Goal: Task Accomplishment & Management: Use online tool/utility

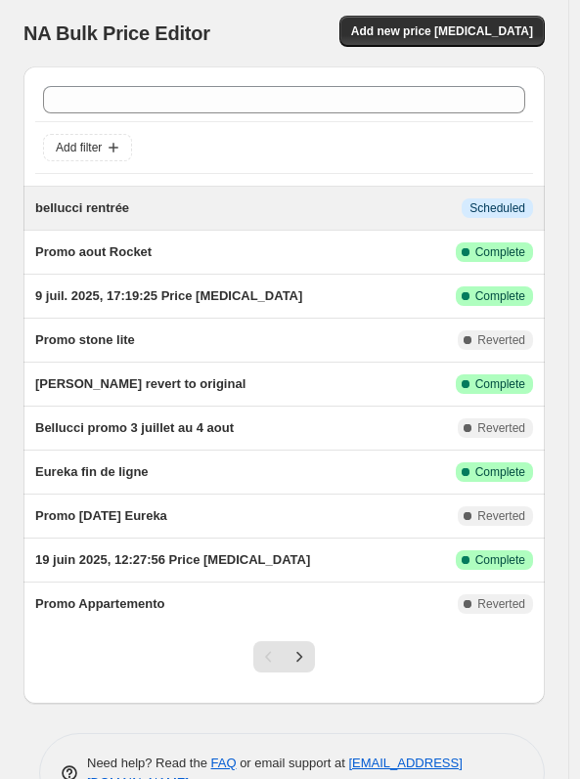
scroll to position [2, 0]
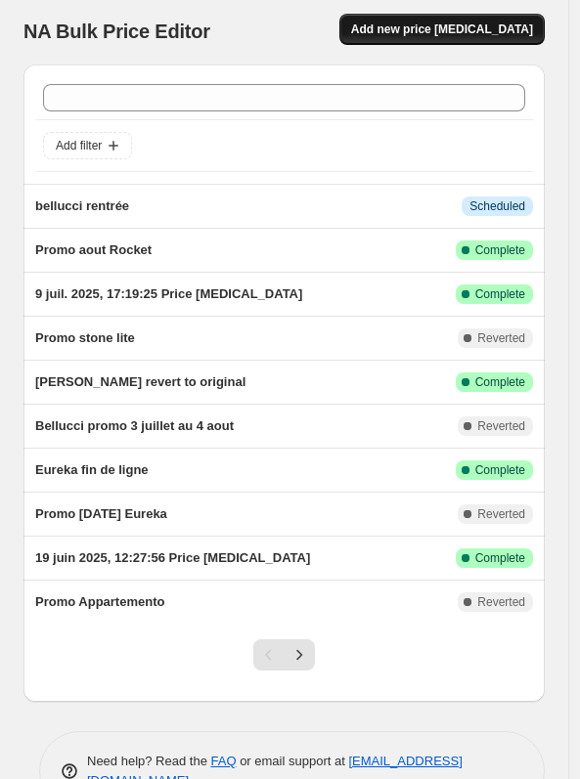
click at [441, 28] on span "Add new price [MEDICAL_DATA]" at bounding box center [442, 30] width 182 height 16
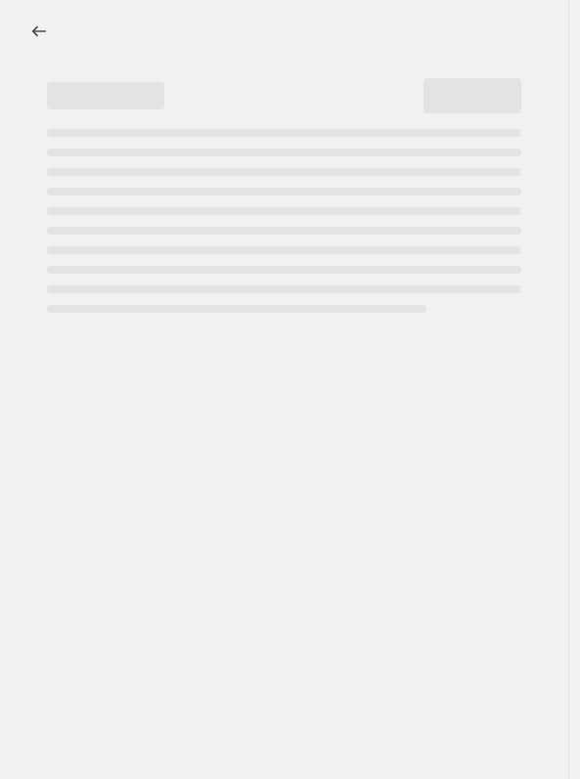
select select "percentage"
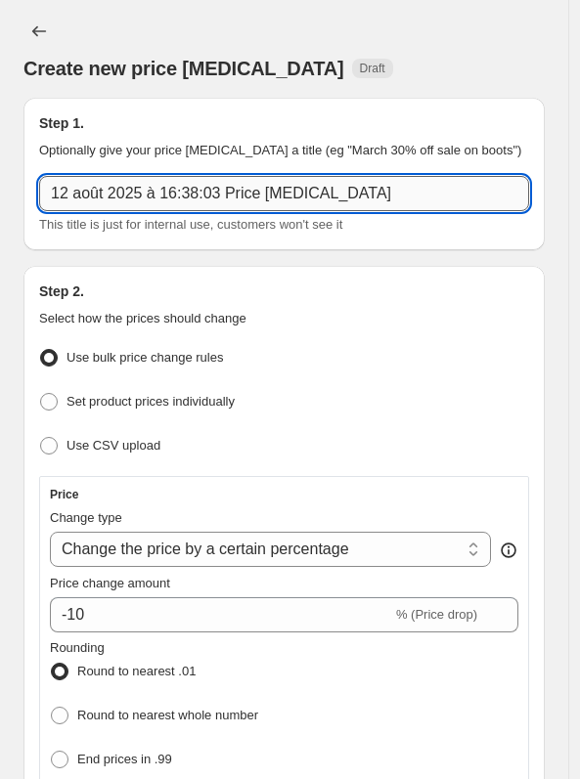
click at [108, 196] on input "12 août 2025 à 16:38:03 Price [MEDICAL_DATA]" at bounding box center [284, 193] width 490 height 35
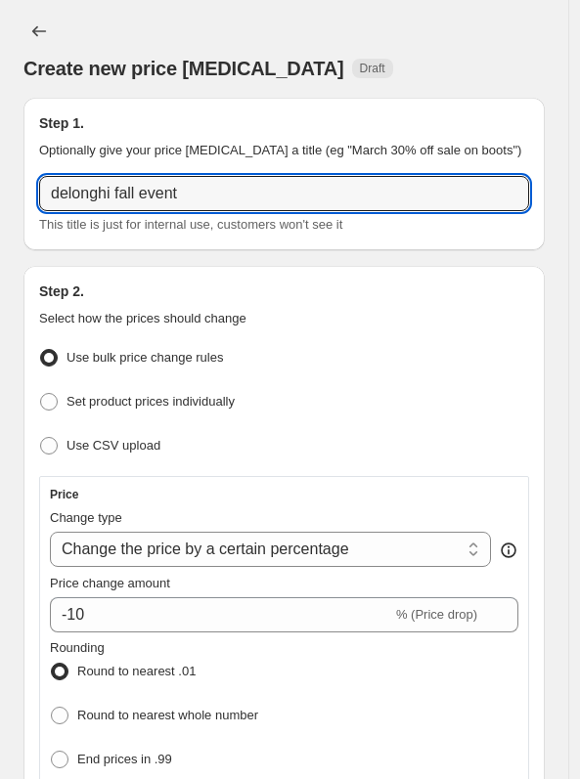
type input "delonghi fall event"
click at [187, 288] on h2 "Step 2." at bounding box center [284, 292] width 490 height 20
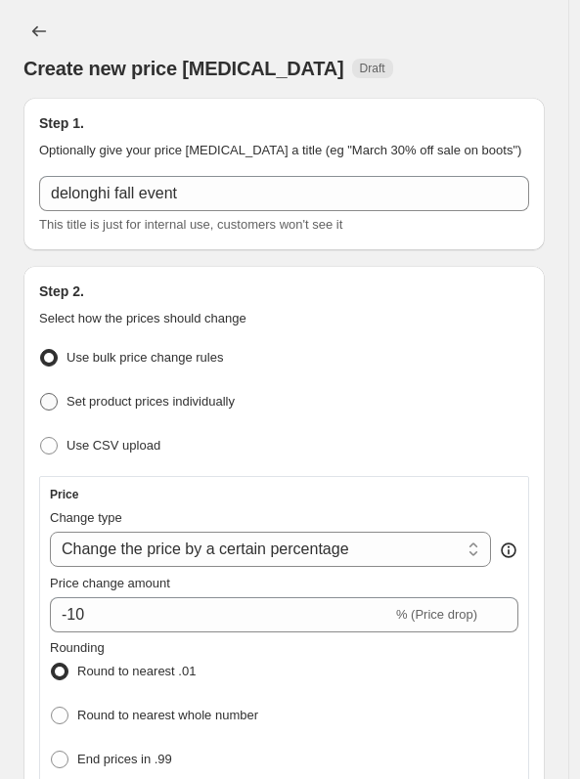
click at [57, 398] on span at bounding box center [49, 402] width 18 height 18
click at [41, 394] on input "Set product prices individually" at bounding box center [40, 393] width 1 height 1
radio input "true"
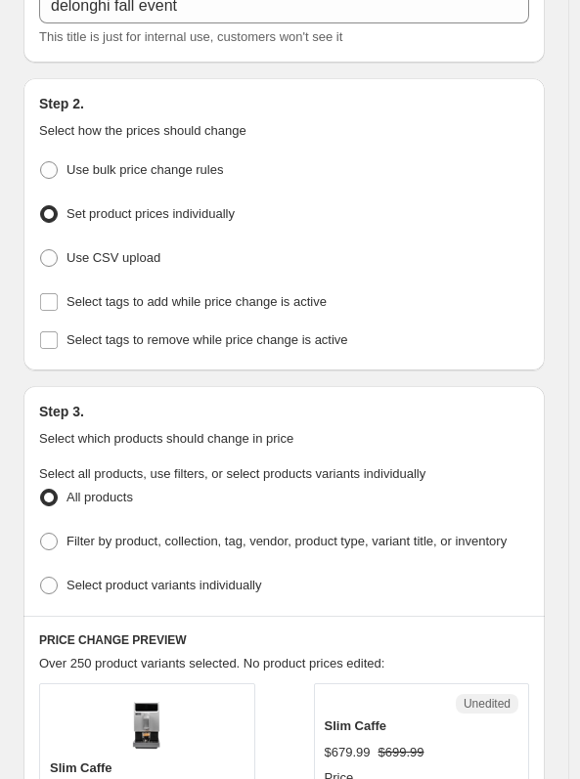
scroll to position [206, 0]
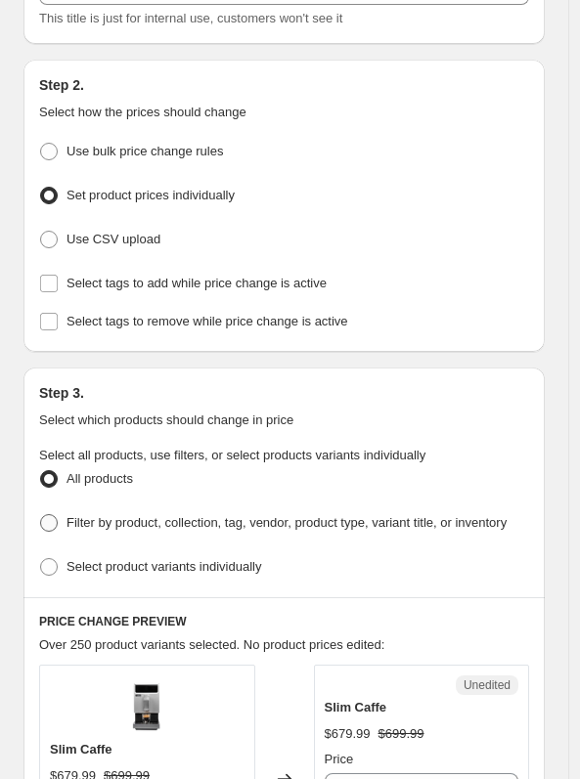
click at [49, 525] on span at bounding box center [49, 523] width 18 height 18
click at [41, 515] on input "Filter by product, collection, tag, vendor, product type, variant title, or inv…" at bounding box center [40, 514] width 1 height 1
radio input "true"
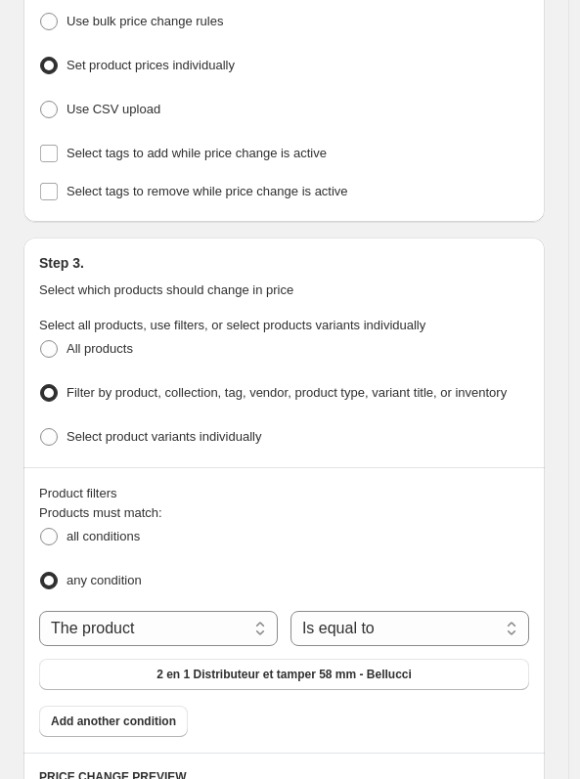
scroll to position [339, 0]
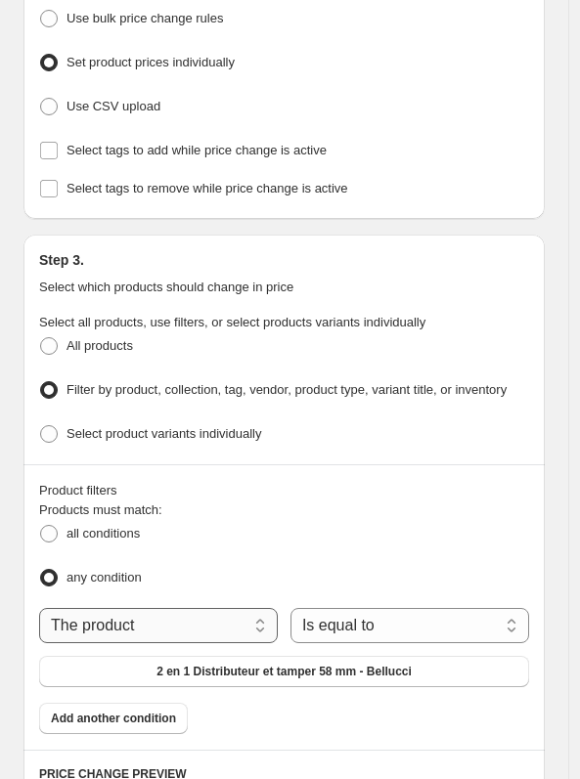
select select "vendor"
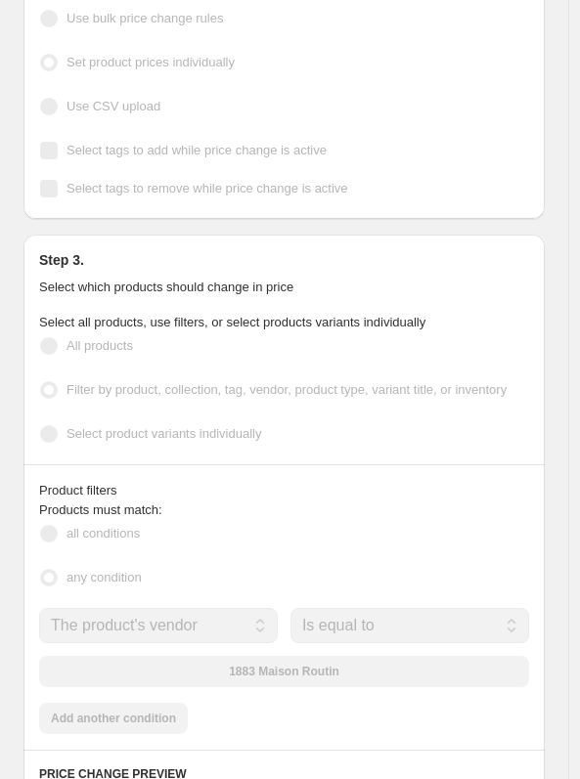
click at [306, 683] on div "1883 Maison Routin" at bounding box center [284, 671] width 490 height 31
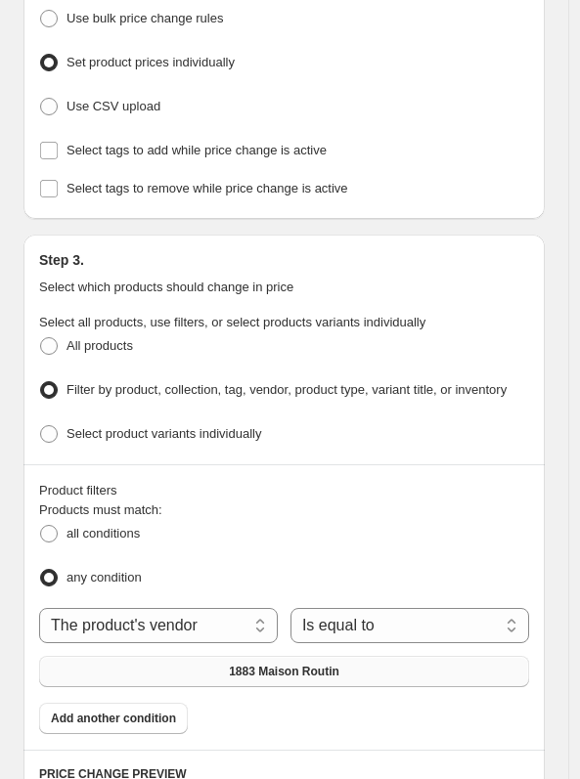
click at [302, 680] on span "1883 Maison Routin" at bounding box center [284, 672] width 111 height 16
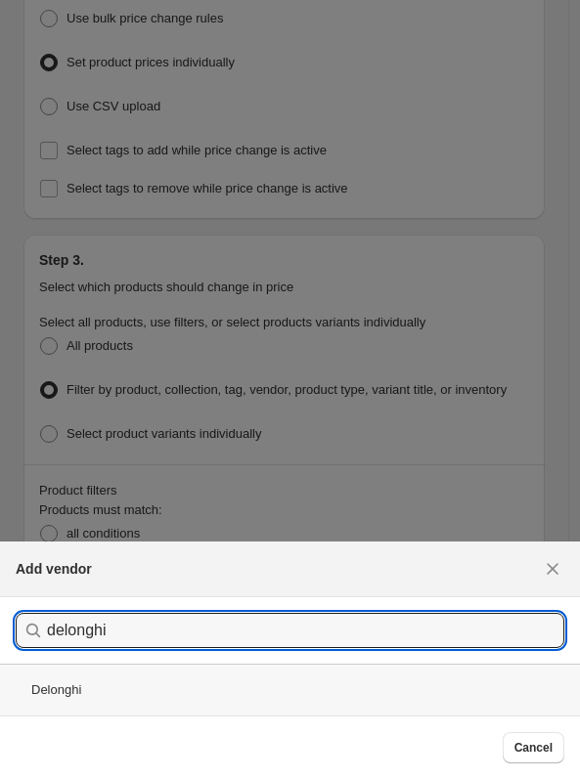
type input "delonghi"
click at [103, 685] on div "Delonghi" at bounding box center [290, 690] width 580 height 52
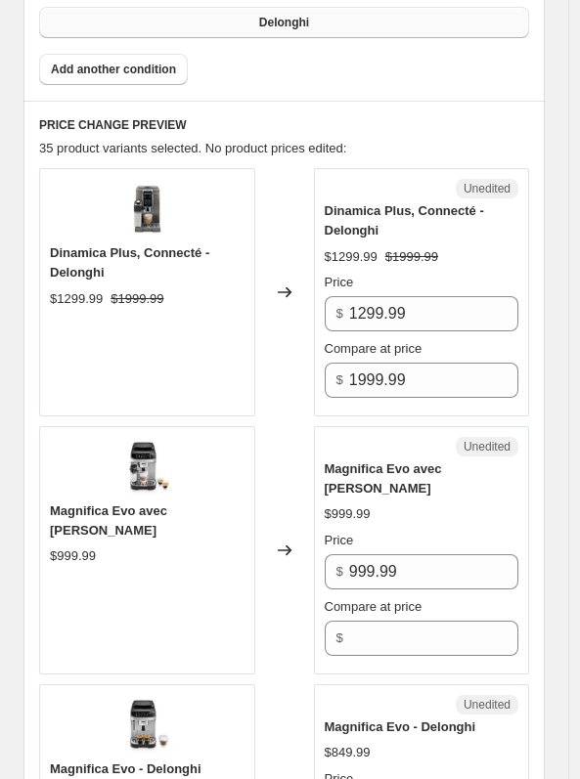
scroll to position [1020, 0]
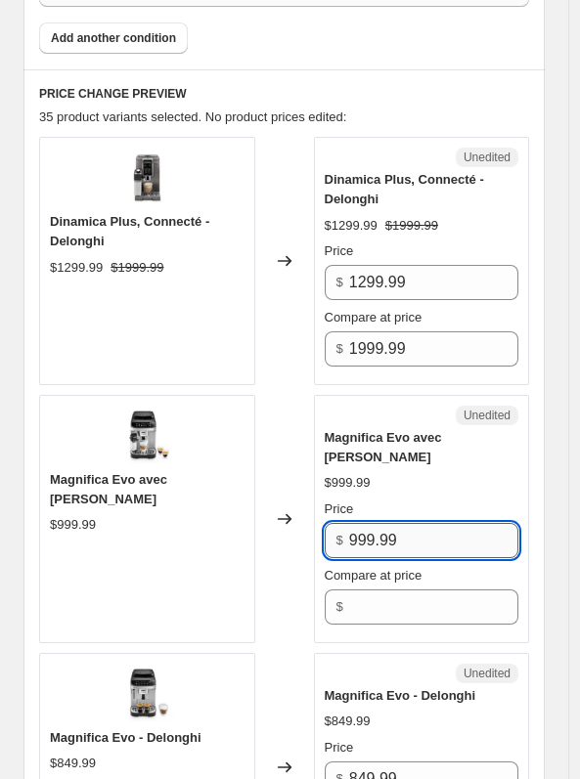
click at [362, 549] on input "999.99" at bounding box center [433, 540] width 169 height 35
click at [380, 551] on input "699.99" at bounding box center [433, 540] width 169 height 35
click at [378, 550] on input "699.99" at bounding box center [433, 540] width 169 height 35
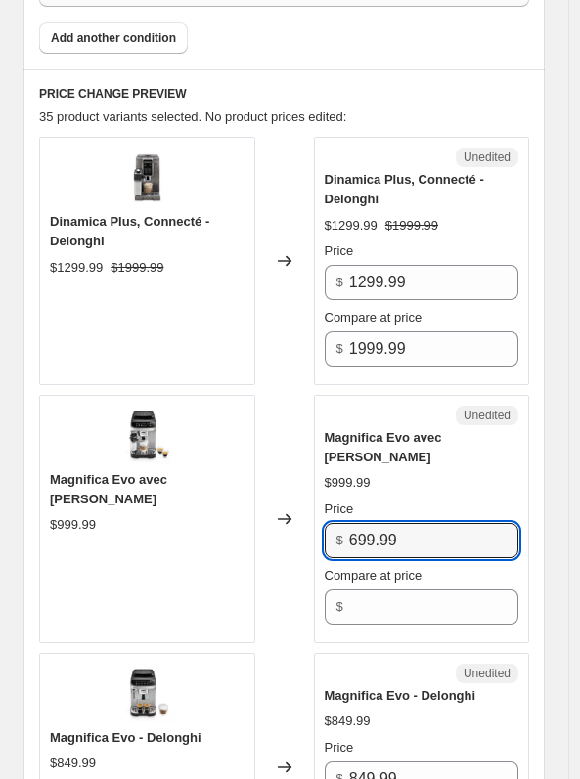
type input "699.99"
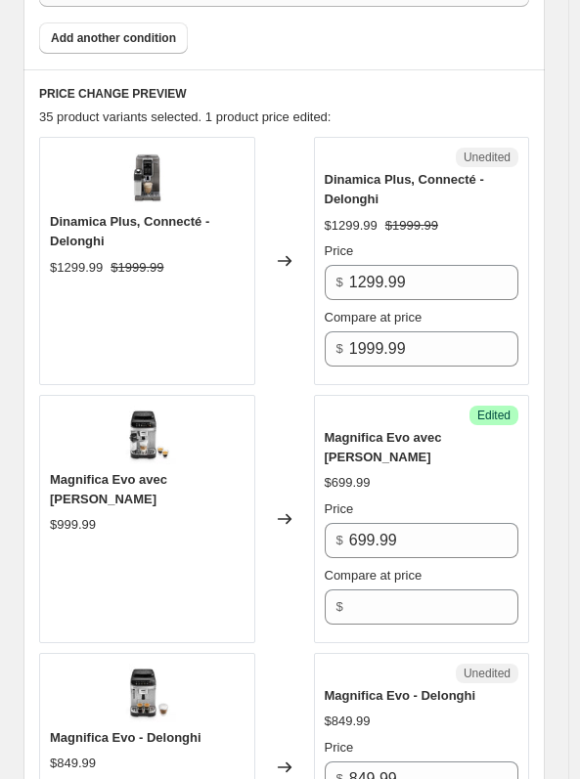
click at [391, 493] on div "$699.99" at bounding box center [422, 483] width 195 height 20
click at [390, 624] on input "Compare at price" at bounding box center [433, 607] width 169 height 35
type input "1"
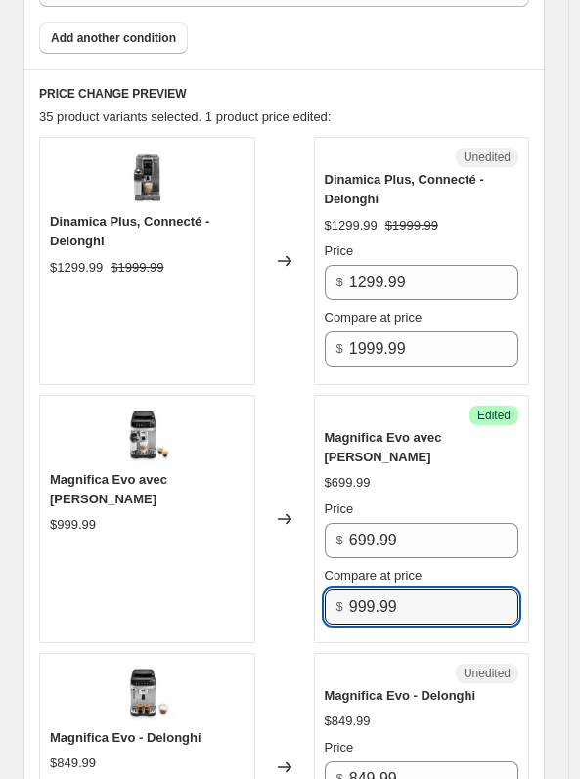
type input "999.99"
click at [263, 222] on div "Changed to" at bounding box center [284, 261] width 59 height 248
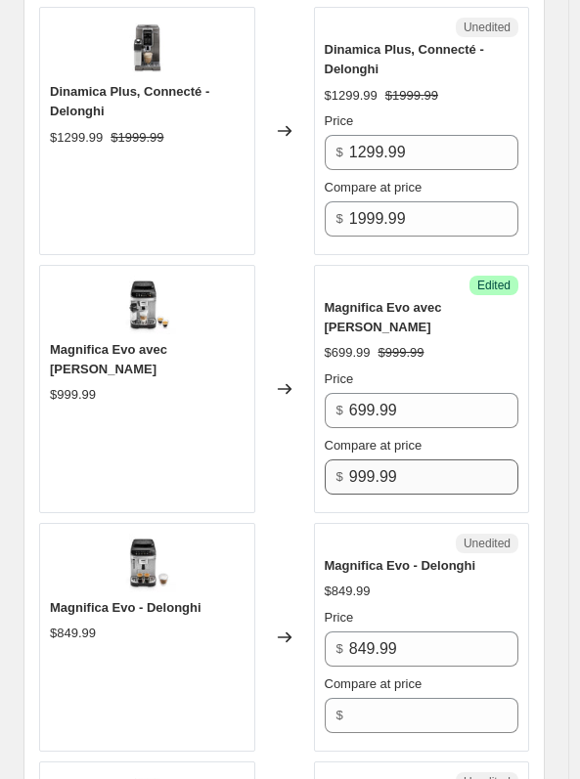
scroll to position [1155, 0]
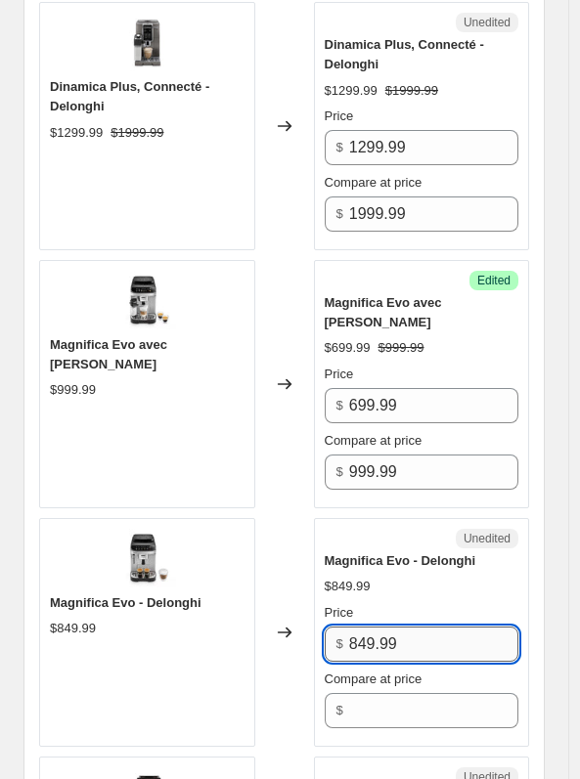
click at [377, 644] on input "849.99" at bounding box center [433, 644] width 169 height 35
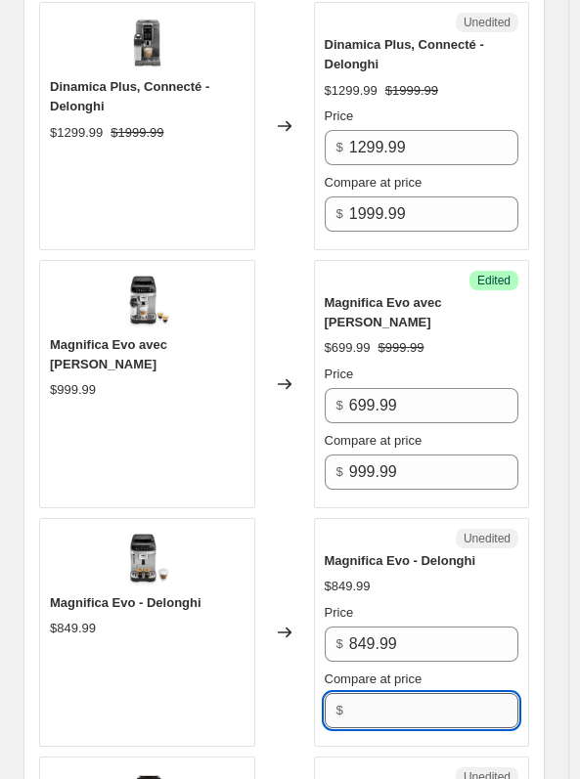
click at [390, 725] on input "Compare at price" at bounding box center [433, 710] width 169 height 35
paste input "849.99"
type input "849.99"
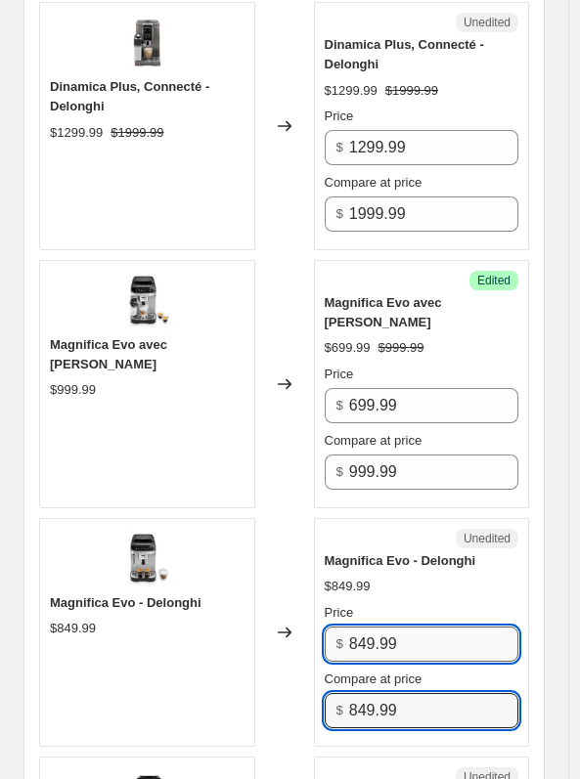
click at [390, 657] on input "849.99" at bounding box center [433, 644] width 169 height 35
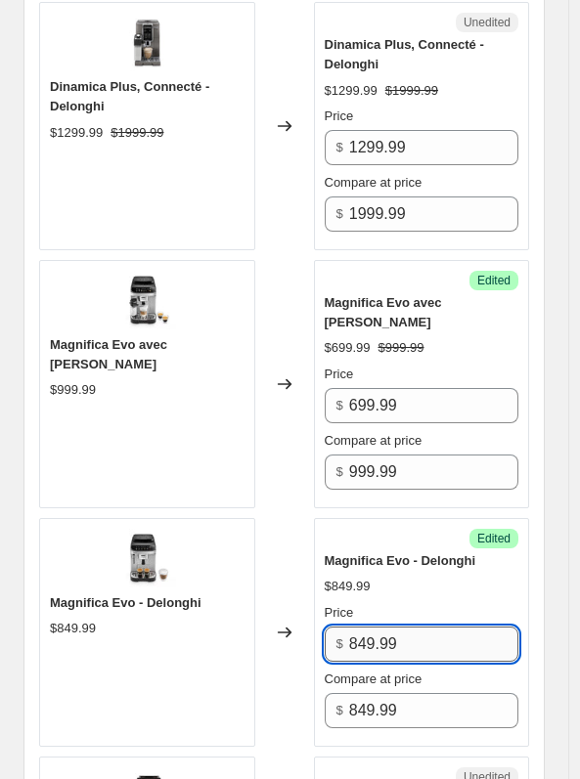
click at [390, 657] on input "849.99" at bounding box center [433, 644] width 169 height 35
click at [358, 654] on input "849.99" at bounding box center [433, 644] width 169 height 35
click at [365, 654] on input "849.99" at bounding box center [433, 644] width 169 height 35
click at [374, 651] on input "549.99" at bounding box center [433, 644] width 169 height 35
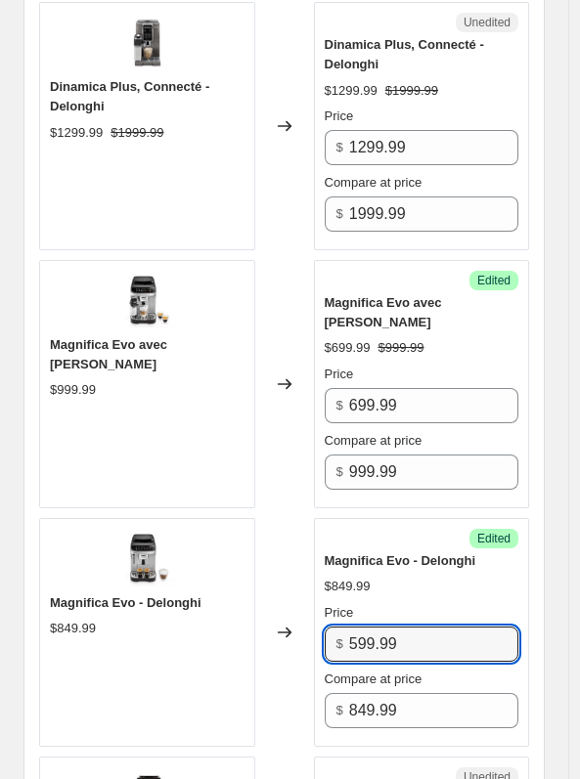
type input "599.99"
click at [385, 611] on div "Magnifica Evo - Delonghi $849.99 Price $ 599.99 Compare at price $ 849.99" at bounding box center [422, 640] width 195 height 177
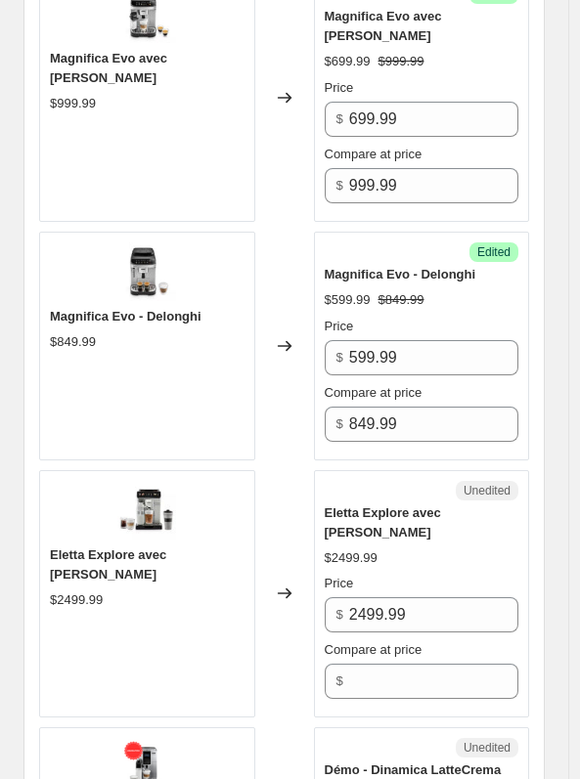
scroll to position [1446, 0]
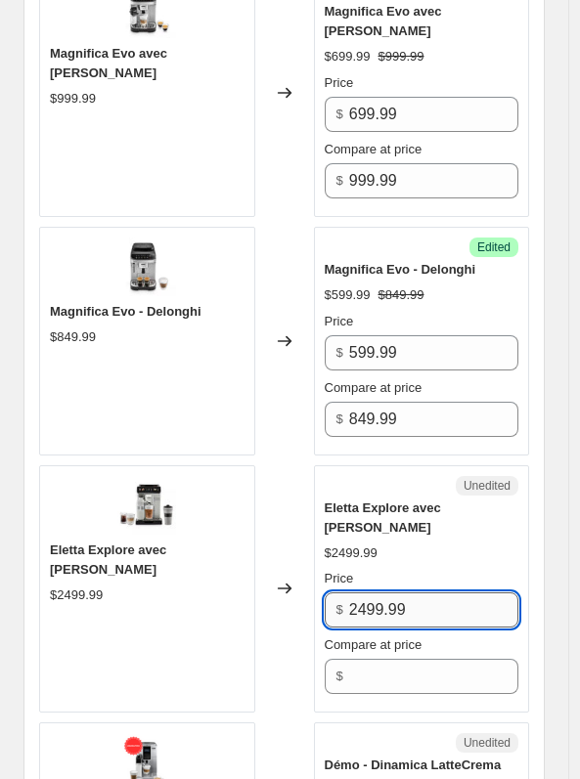
click at [391, 625] on input "2499.99" at bounding box center [433, 610] width 169 height 35
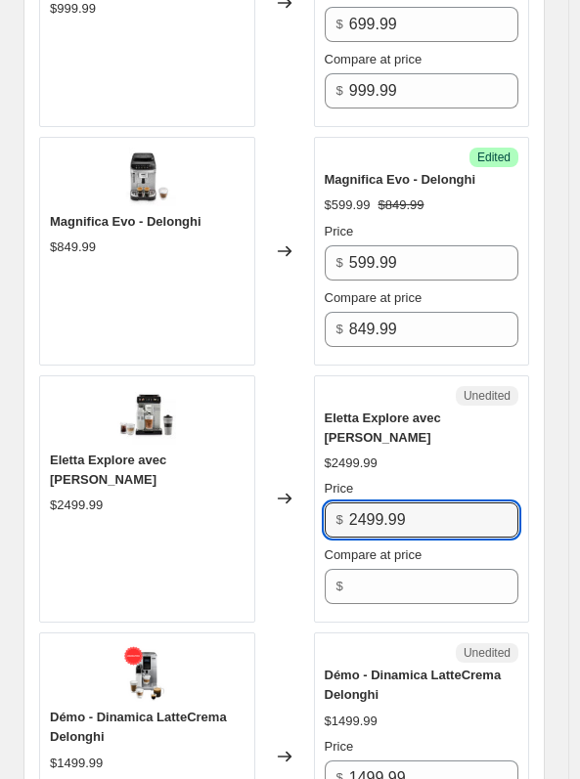
click at [384, 663] on div "Unedited" at bounding box center [422, 653] width 195 height 20
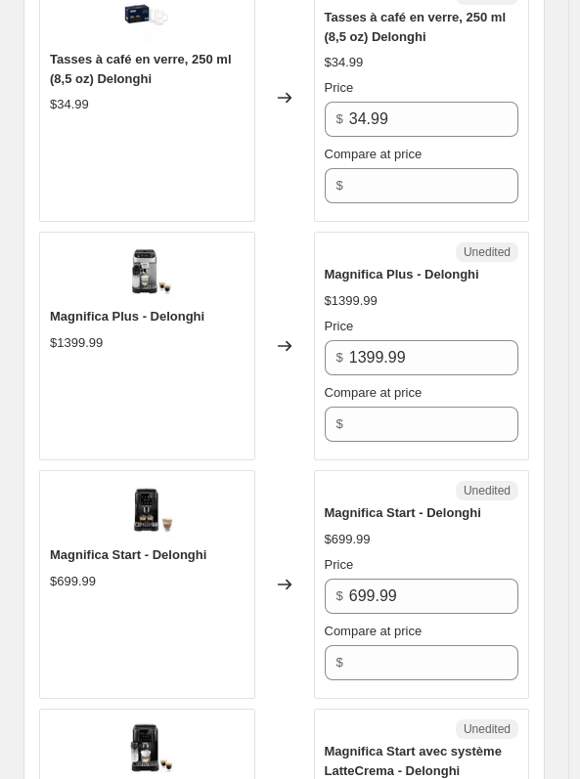
scroll to position [4247, 0]
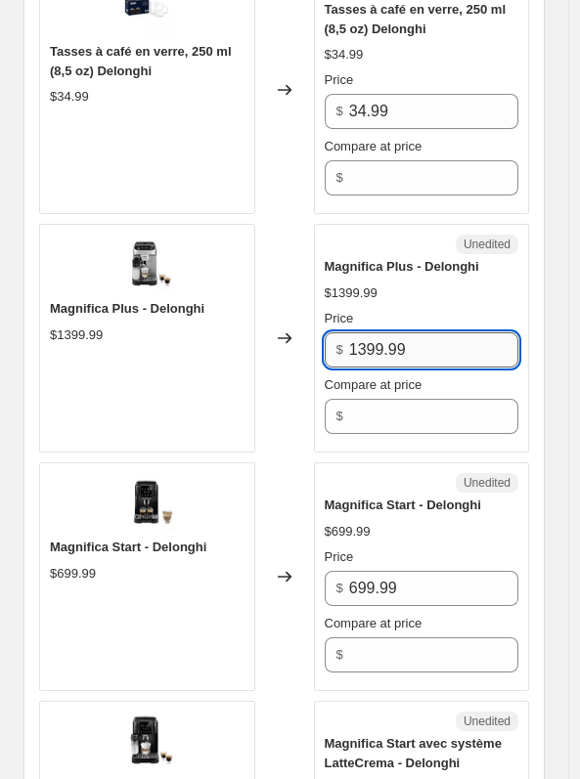
click at [374, 343] on input "1399.99" at bounding box center [433, 349] width 169 height 35
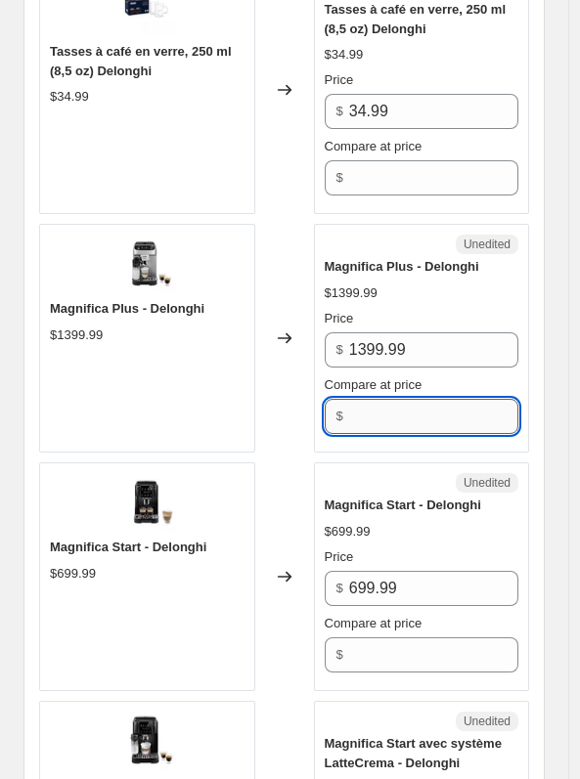
click at [381, 410] on input "Compare at price" at bounding box center [433, 416] width 169 height 35
paste input "1399.99"
type input "1399.99"
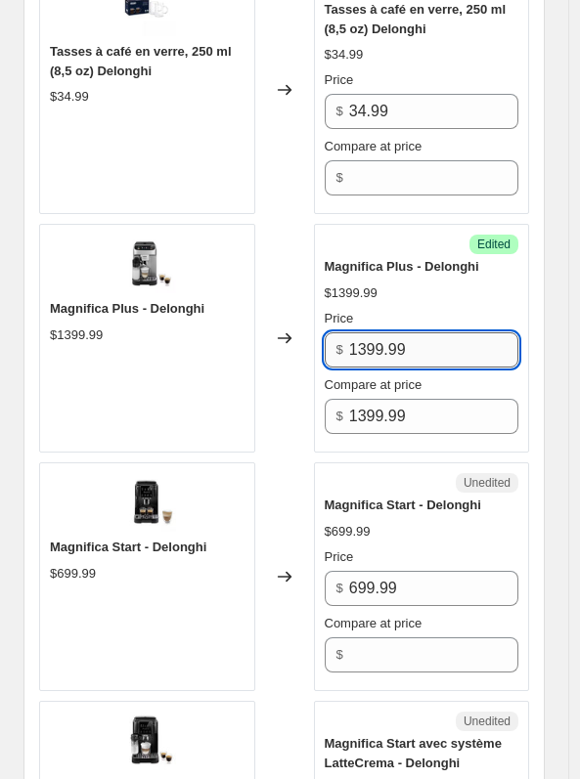
click at [370, 343] on input "1399.99" at bounding box center [433, 349] width 169 height 35
type input "1199.99"
click at [306, 293] on div "Changed to" at bounding box center [284, 338] width 59 height 229
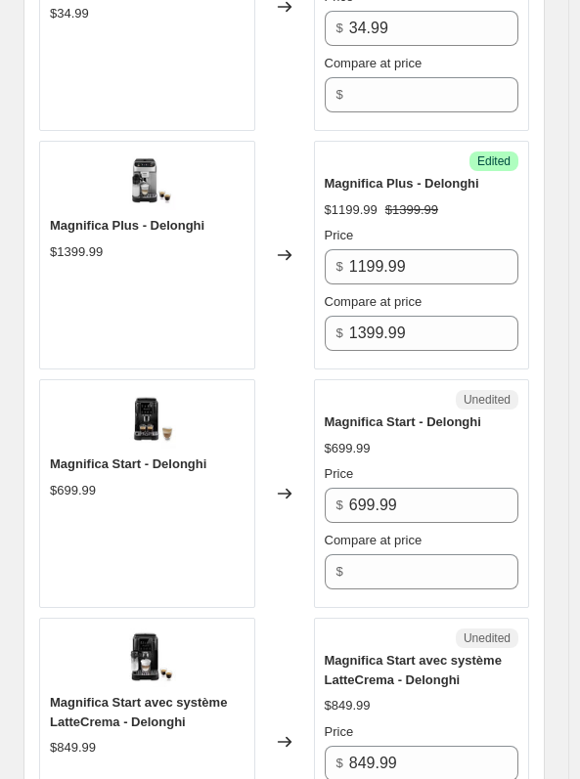
scroll to position [4331, 0]
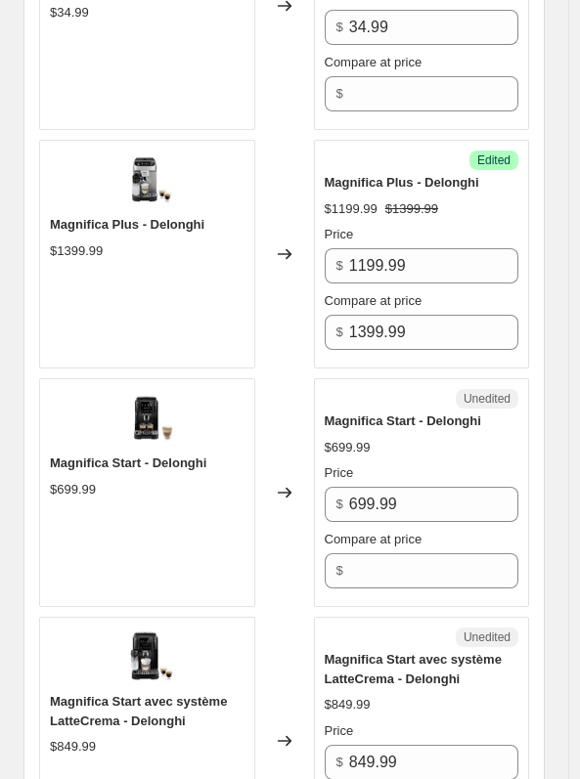
click at [371, 475] on div "Price $ 699.99" at bounding box center [422, 493] width 195 height 59
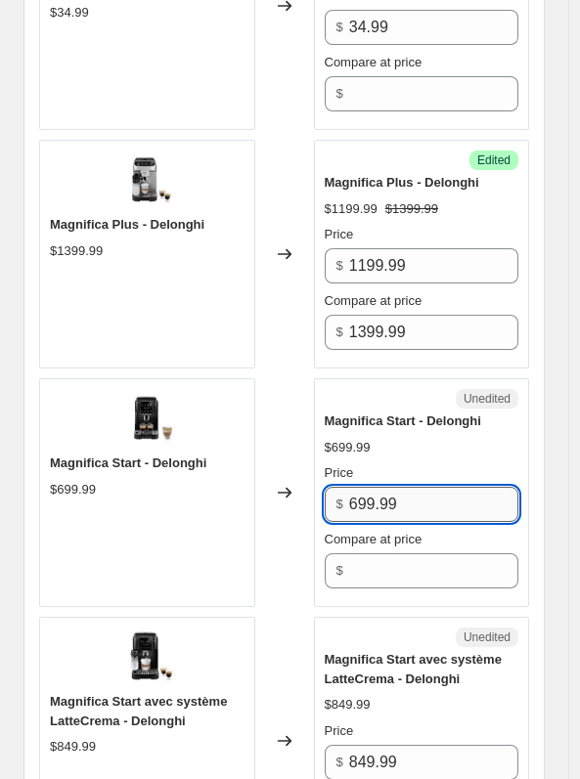
click at [374, 487] on input "699.99" at bounding box center [433, 504] width 169 height 35
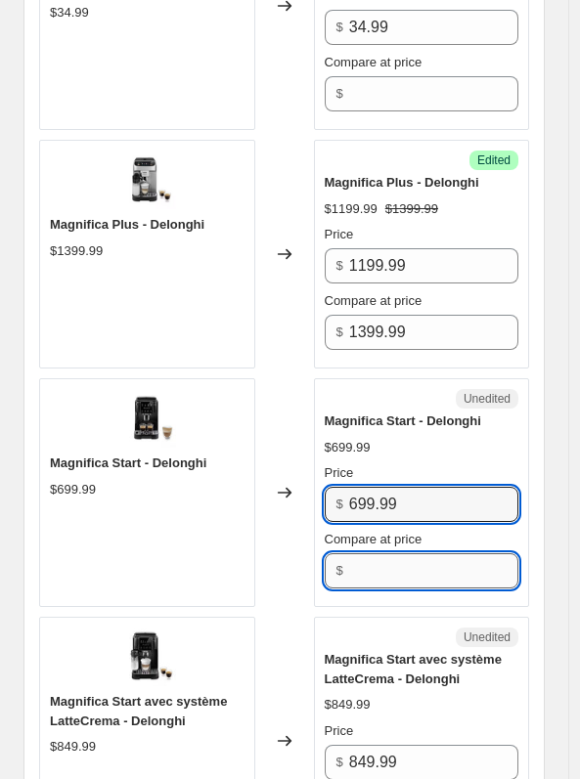
click at [390, 554] on input "Compare at price" at bounding box center [433, 571] width 169 height 35
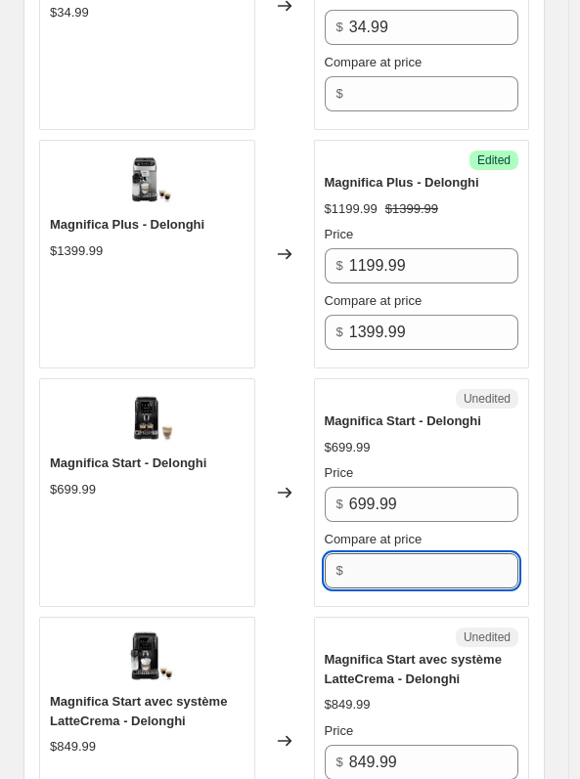
paste input "699.99"
type input "699.99"
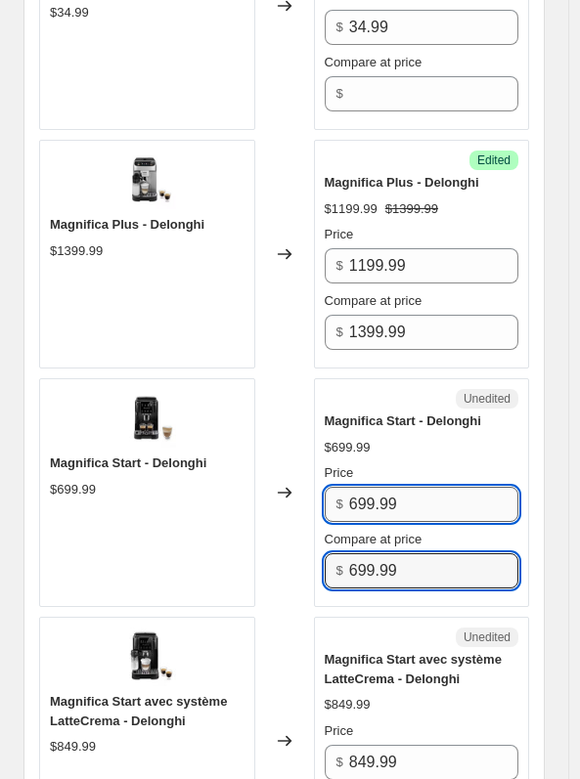
click at [371, 500] on input "699.99" at bounding box center [433, 504] width 169 height 35
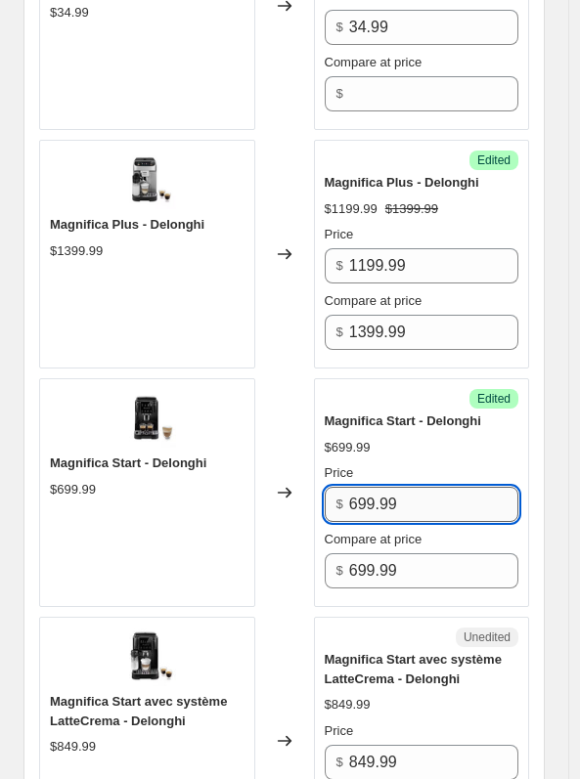
click at [371, 500] on input "699.99" at bounding box center [433, 504] width 169 height 35
click at [367, 499] on input "699.99" at bounding box center [433, 504] width 169 height 35
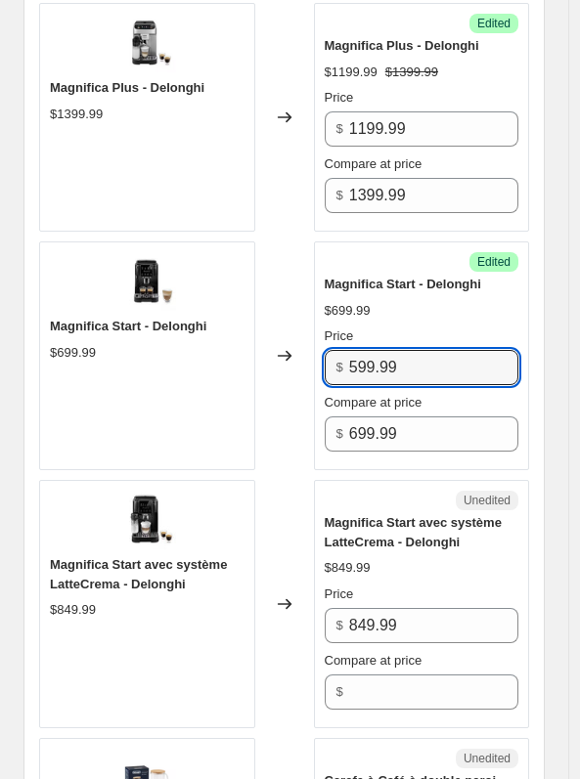
scroll to position [4488, 0]
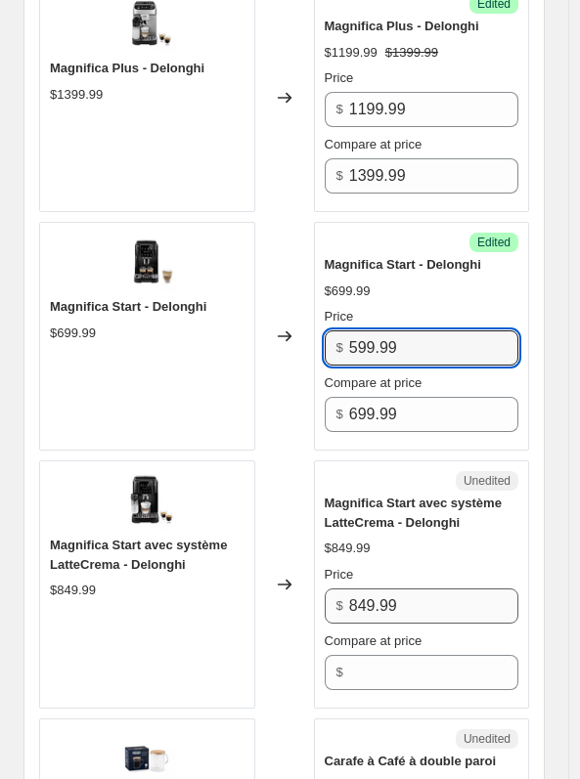
type input "599.99"
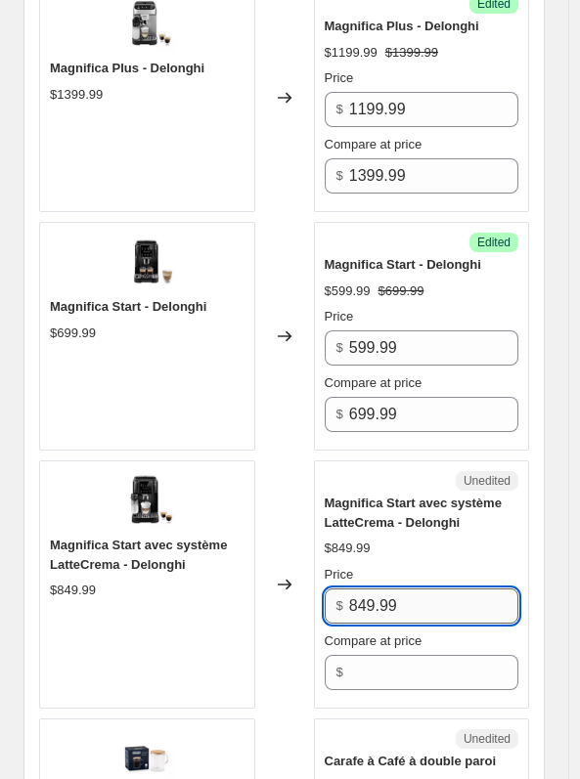
click at [377, 605] on input "849.99" at bounding box center [433, 606] width 169 height 35
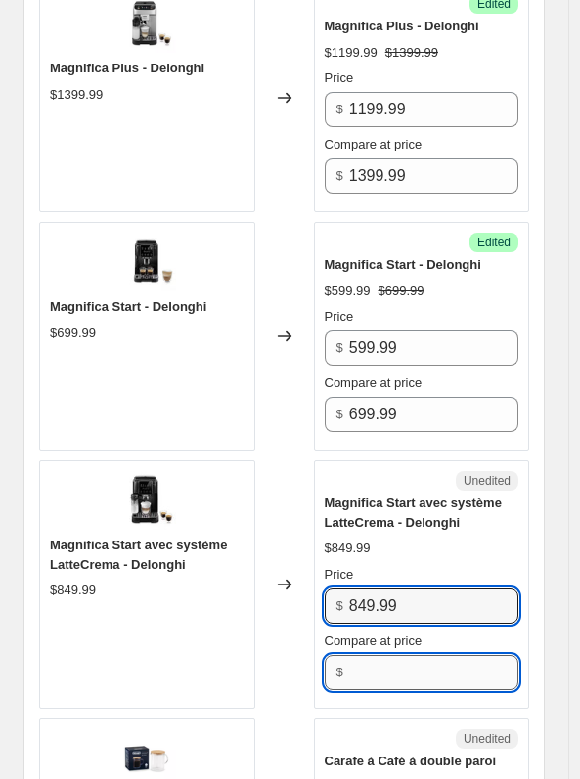
click at [390, 656] on input "Compare at price" at bounding box center [433, 672] width 169 height 35
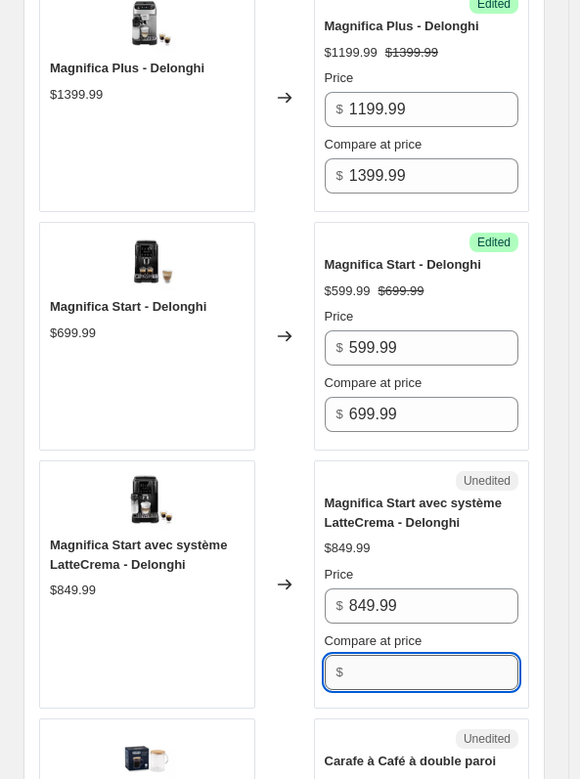
paste input "849.99"
type input "849.99"
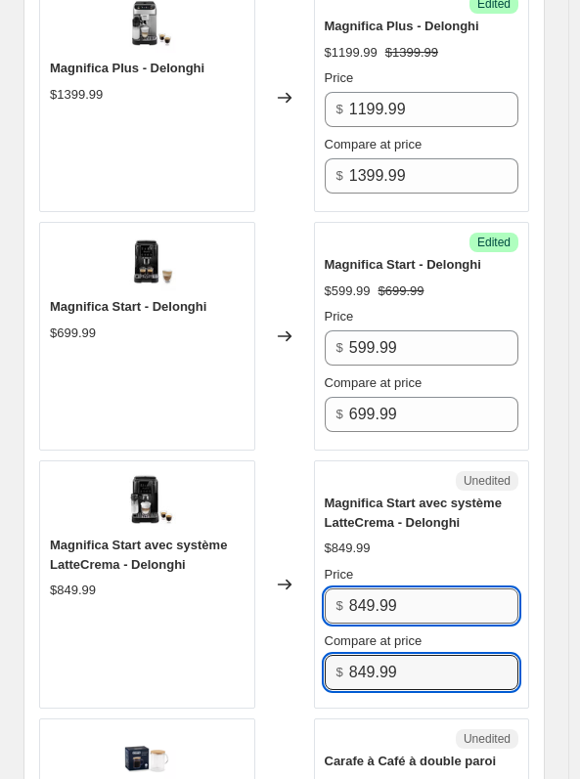
click at [362, 596] on input "849.99" at bounding box center [433, 606] width 169 height 35
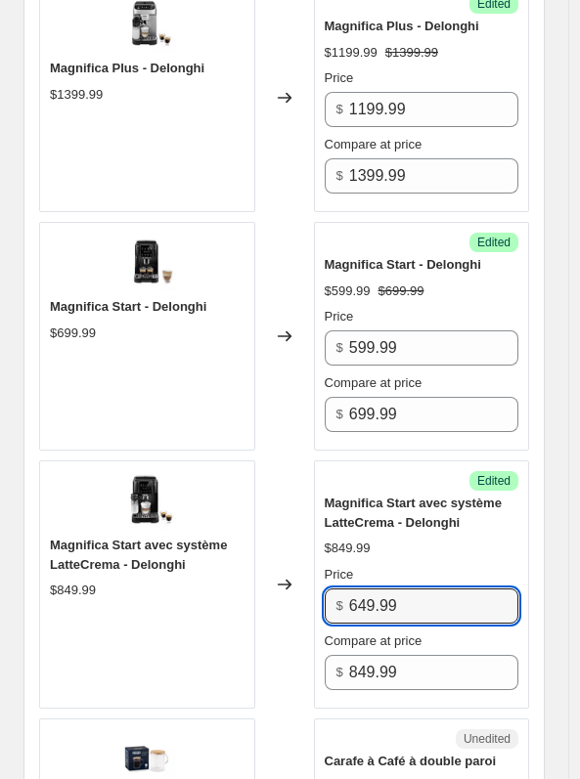
type input "649.99"
click at [293, 465] on div "Changed to" at bounding box center [284, 585] width 59 height 248
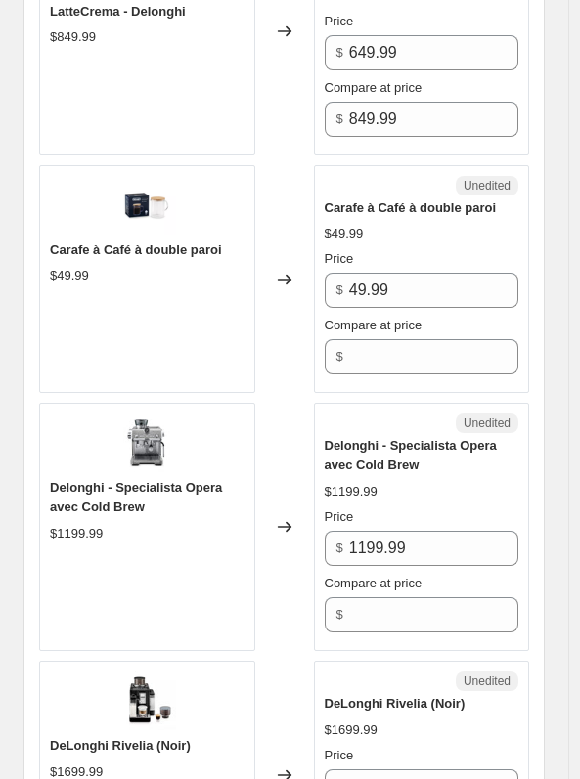
scroll to position [5211, 0]
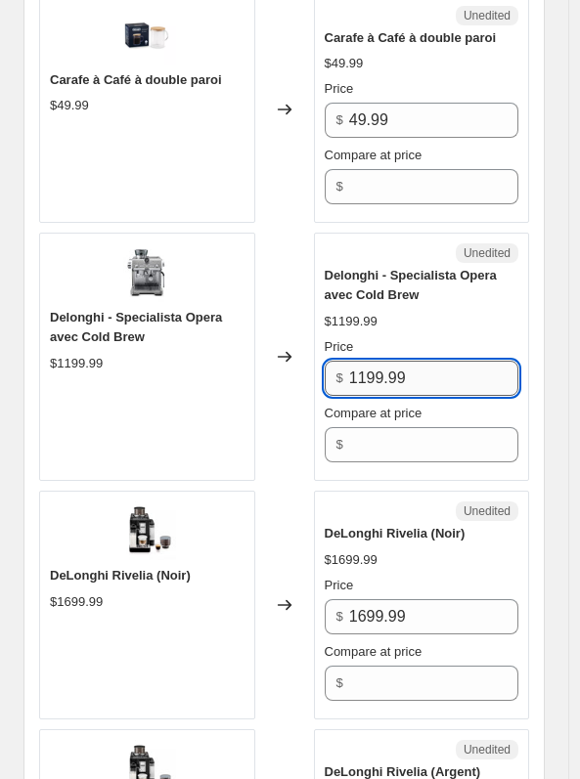
click at [377, 372] on input "1199.99" at bounding box center [433, 378] width 169 height 35
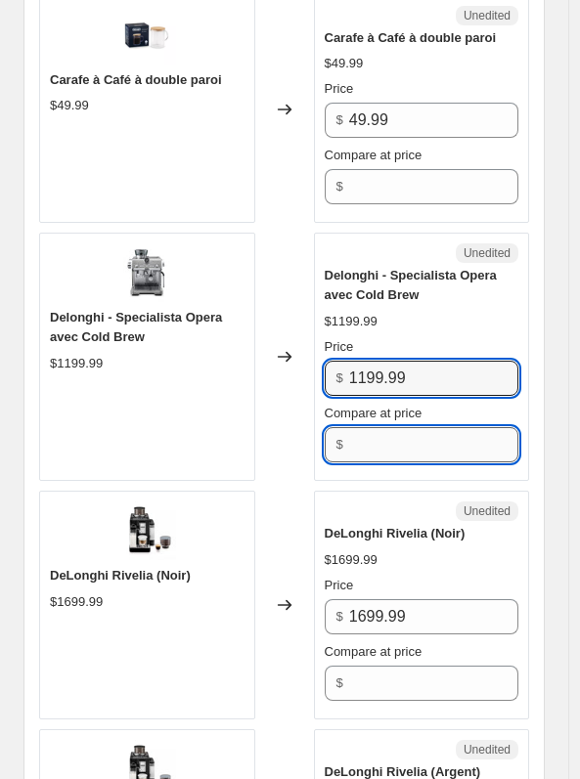
click at [390, 429] on input "Compare at price" at bounding box center [433, 444] width 169 height 35
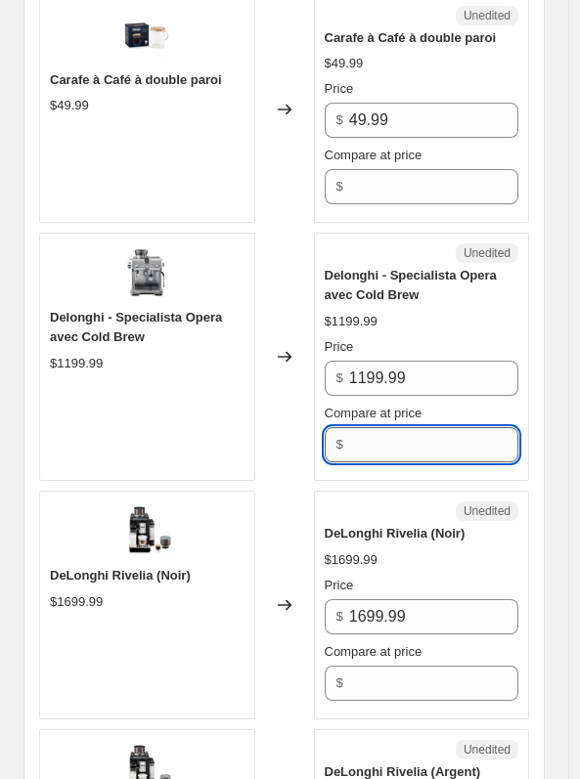
paste input "1199.99"
type input "1199.99"
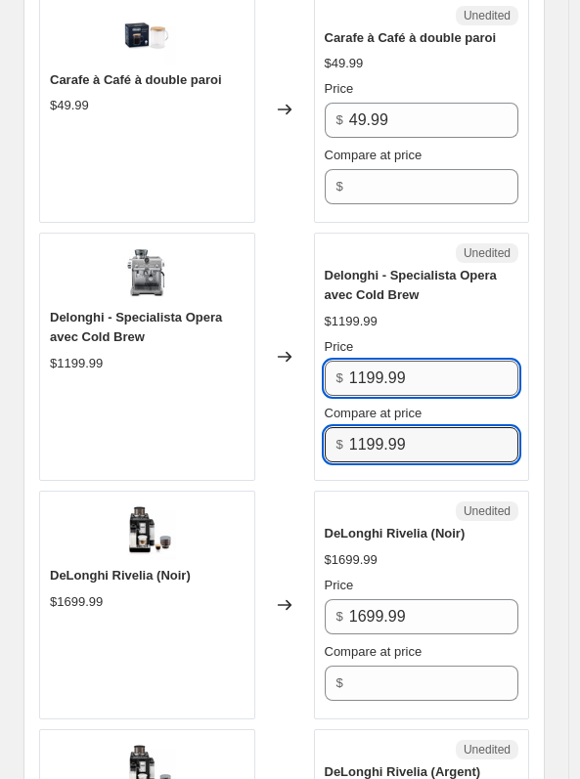
click at [383, 361] on input "1199.99" at bounding box center [433, 378] width 169 height 35
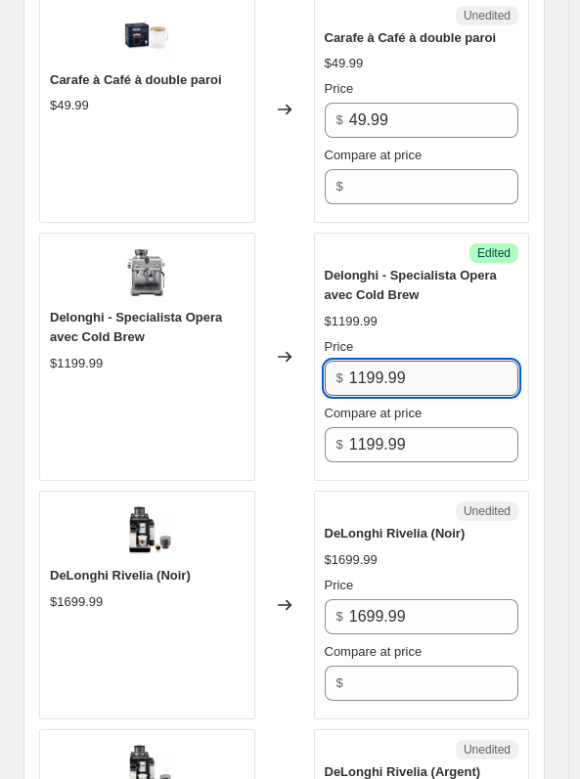
click at [383, 361] on input "1199.99" at bounding box center [433, 378] width 169 height 35
type input "899.99"
click at [299, 309] on div "Changed to" at bounding box center [284, 357] width 59 height 248
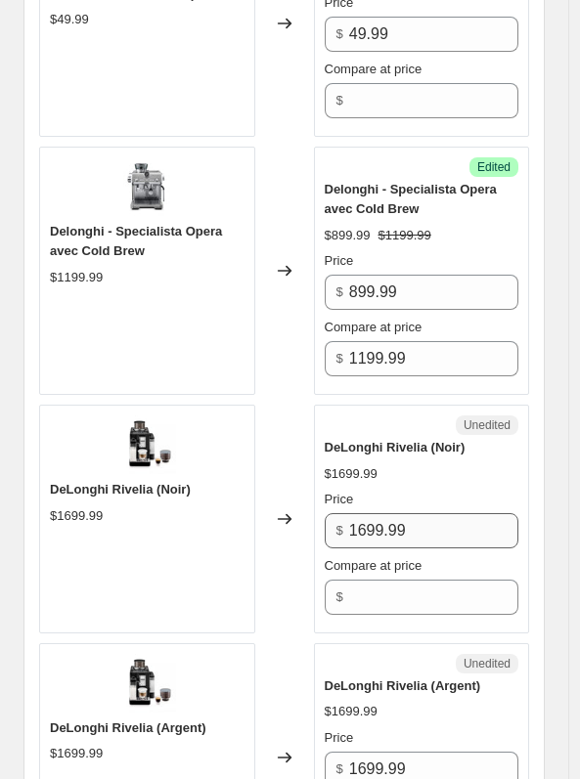
scroll to position [5306, 0]
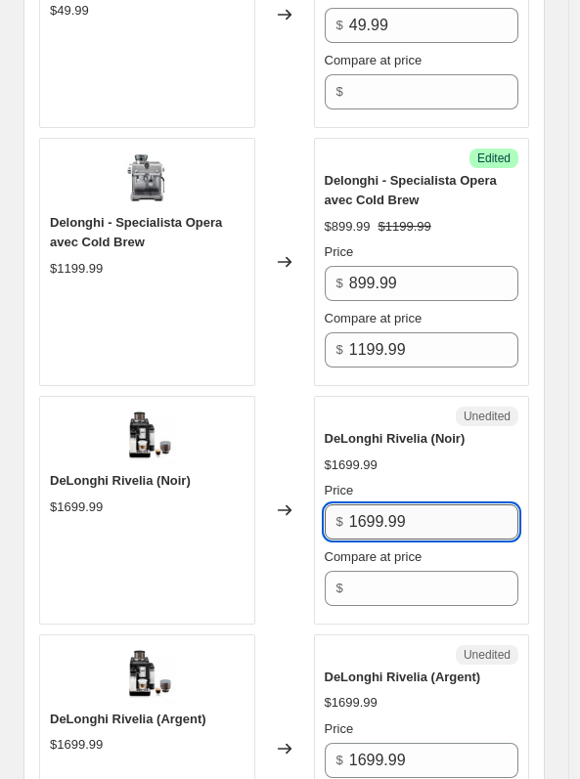
click at [384, 505] on input "1699.99" at bounding box center [433, 522] width 169 height 35
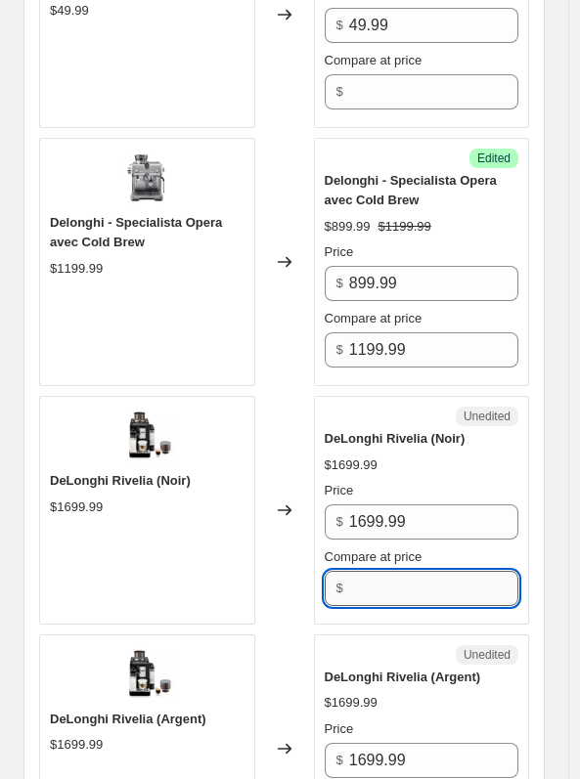
click at [393, 575] on input "Compare at price" at bounding box center [433, 588] width 169 height 35
paste input "1699.99"
type input "1699.99"
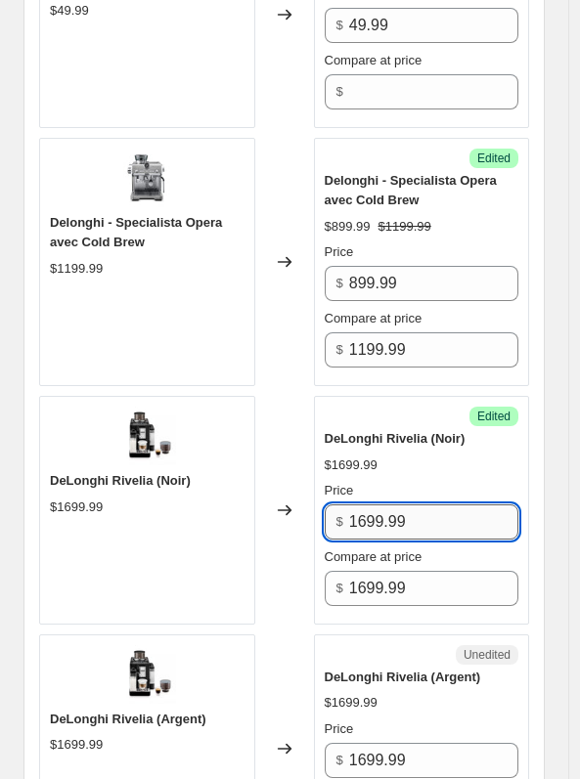
click at [371, 510] on input "1699.99" at bounding box center [433, 522] width 169 height 35
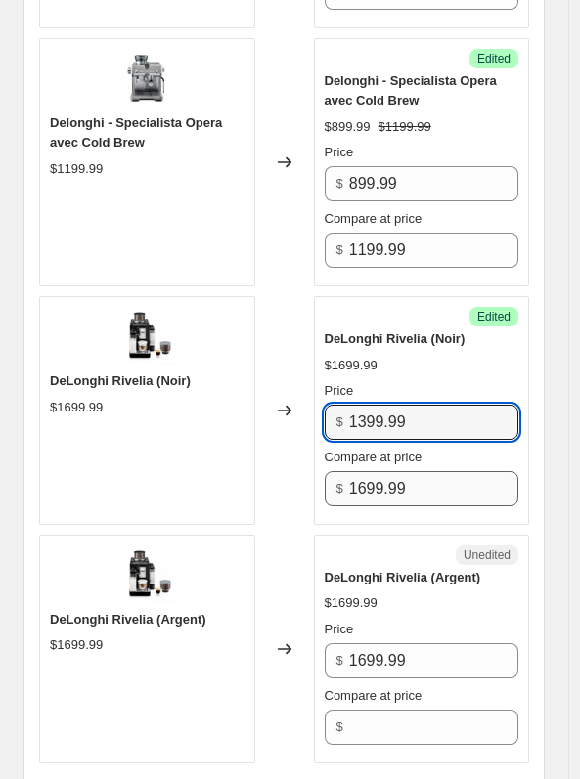
scroll to position [5426, 0]
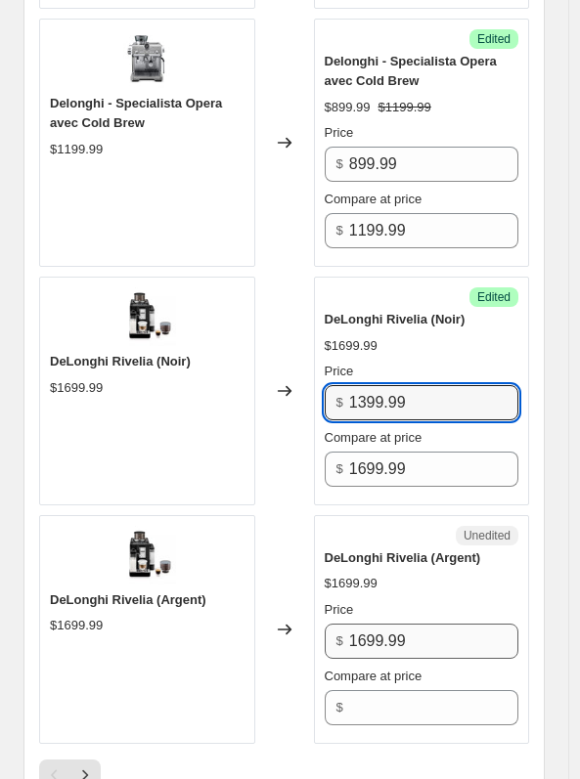
type input "1399.99"
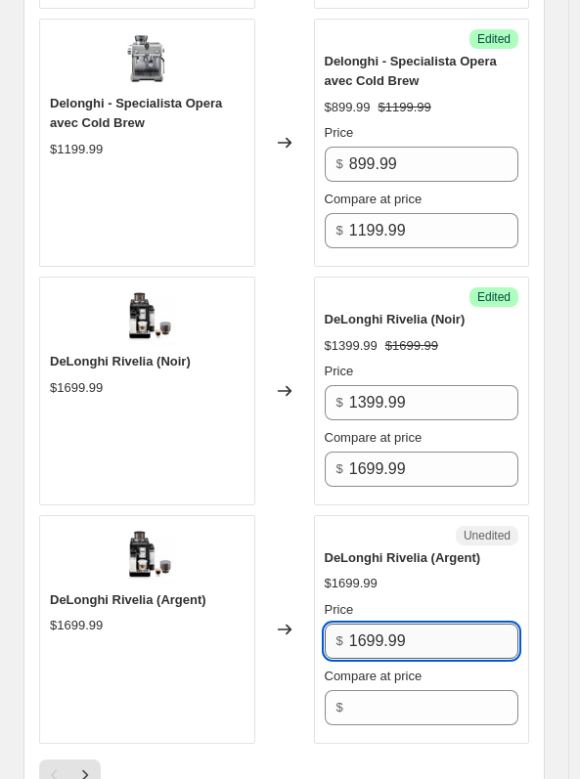
click at [377, 624] on input "1699.99" at bounding box center [433, 641] width 169 height 35
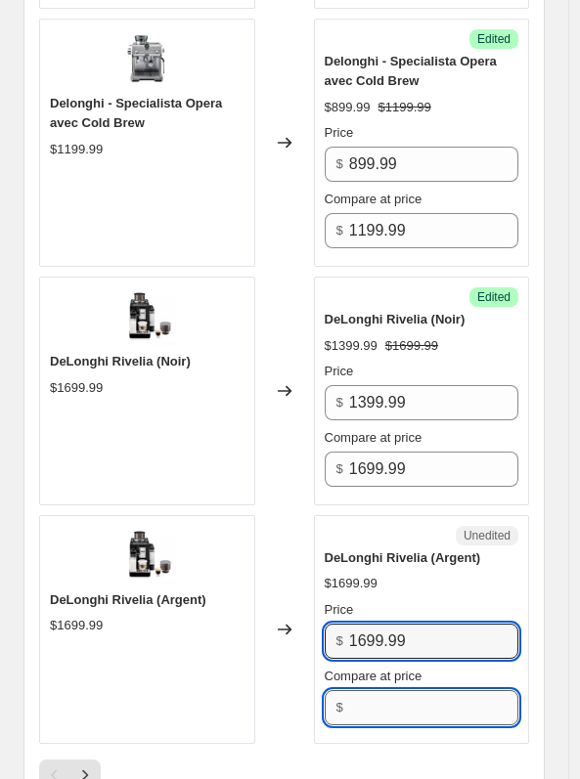
click at [373, 707] on input "Compare at price" at bounding box center [433, 707] width 169 height 35
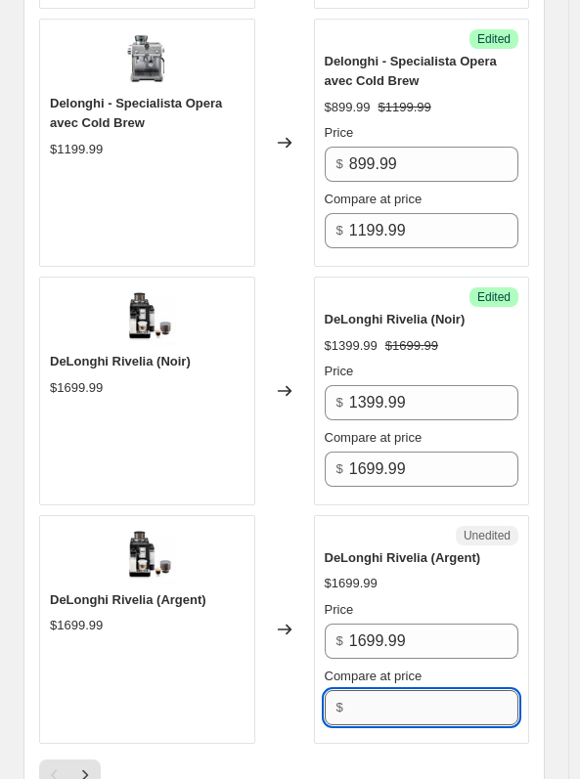
paste input "1699.99"
type input "1699.99"
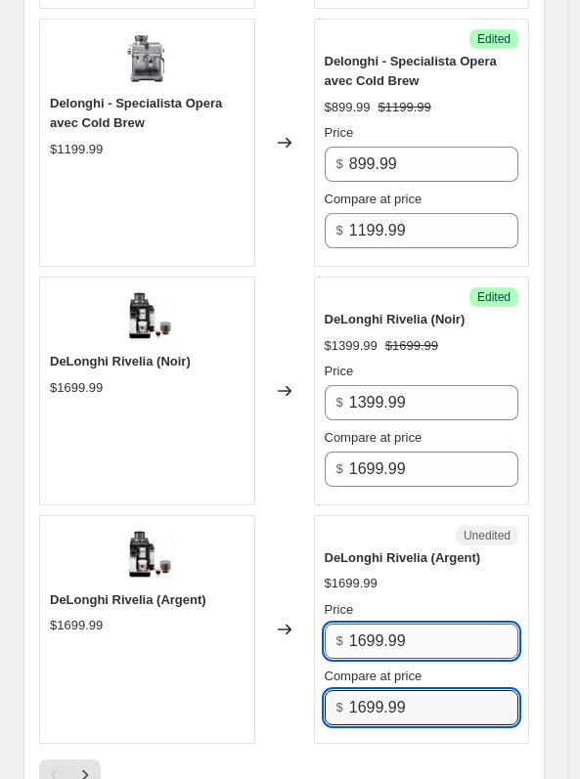
click at [375, 628] on input "1699.99" at bounding box center [433, 641] width 169 height 35
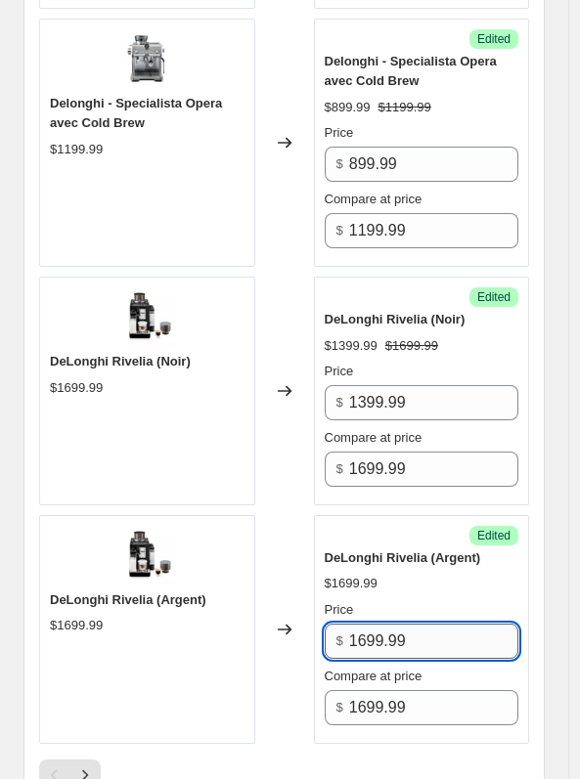
click at [375, 628] on input "1699.99" at bounding box center [433, 641] width 169 height 35
type input "1399.99"
click at [293, 528] on div "Changed to" at bounding box center [284, 629] width 59 height 229
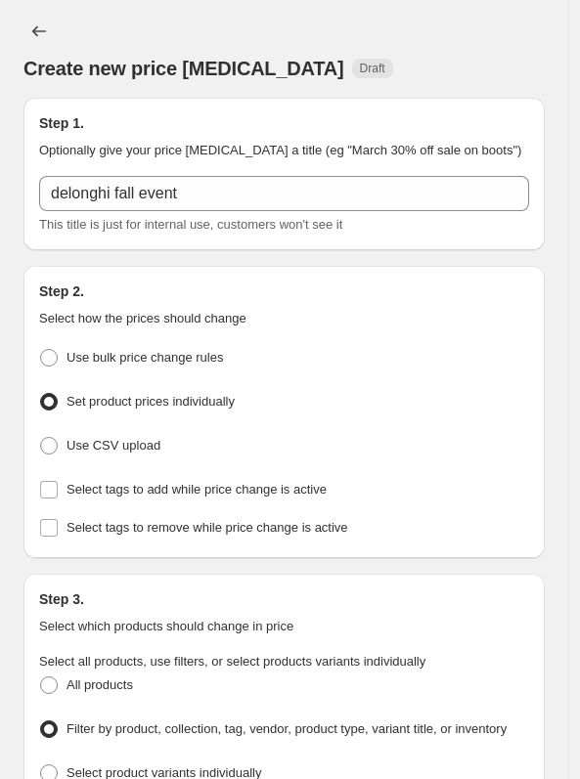
scroll to position [0, 0]
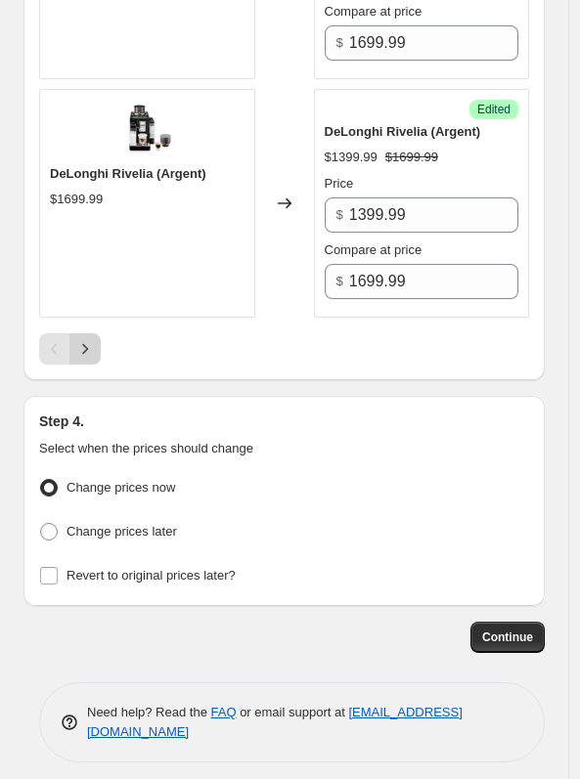
click at [90, 344] on icon "Next" at bounding box center [85, 349] width 20 height 20
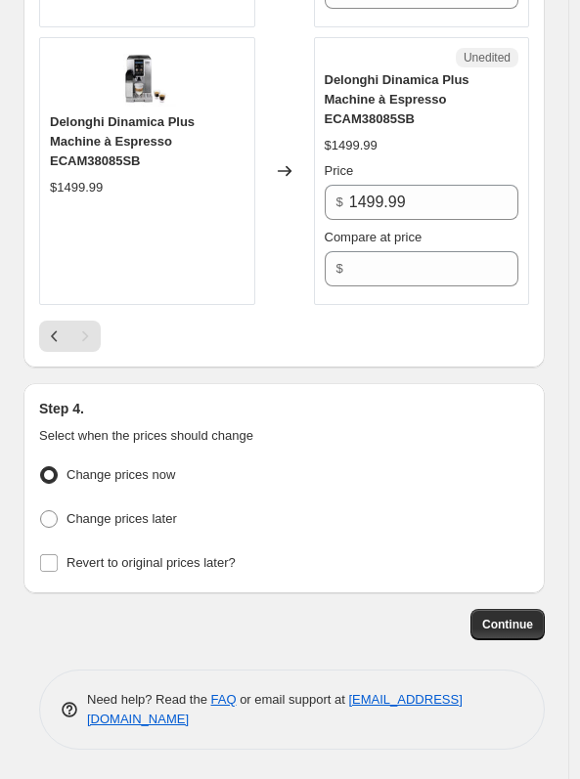
scroll to position [4718, 0]
click at [56, 522] on span at bounding box center [49, 519] width 18 height 18
click at [41, 511] on input "Change prices later" at bounding box center [40, 510] width 1 height 1
radio input "true"
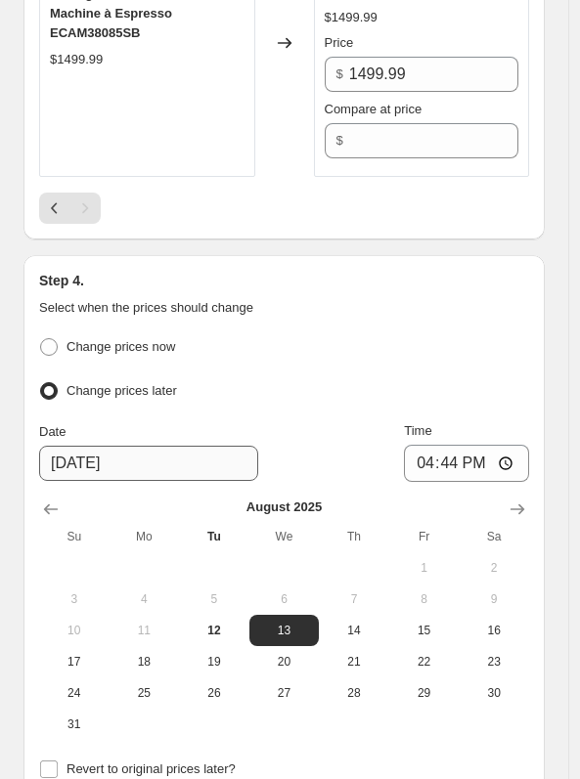
scroll to position [4886, 0]
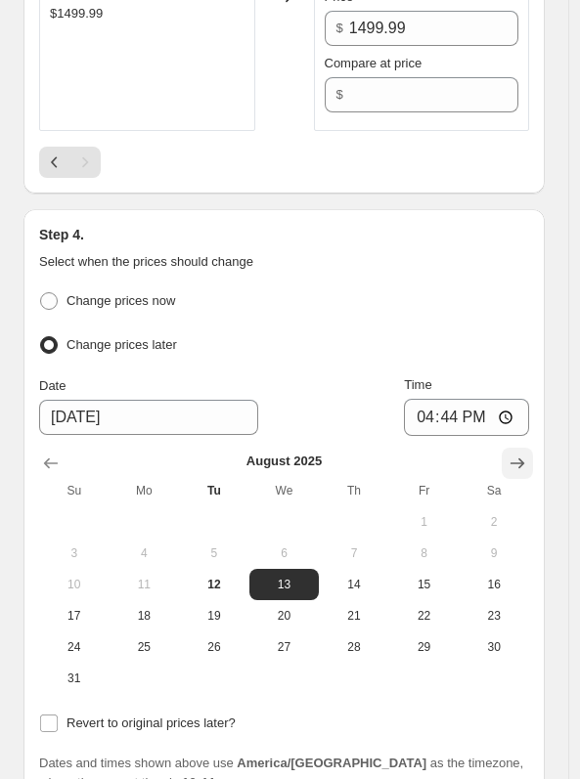
click at [524, 473] on icon "Show next month, September 2025" at bounding box center [518, 464] width 20 height 20
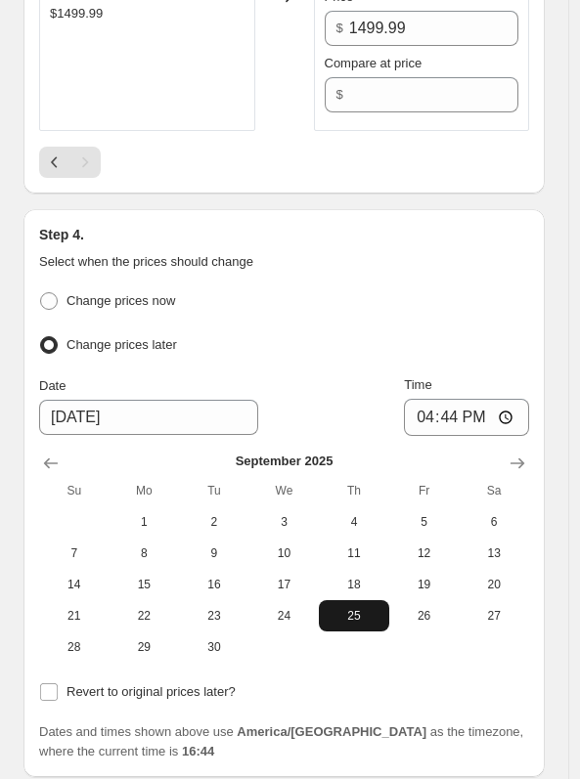
click at [352, 624] on span "25" at bounding box center [354, 616] width 55 height 16
type input "[DATE]"
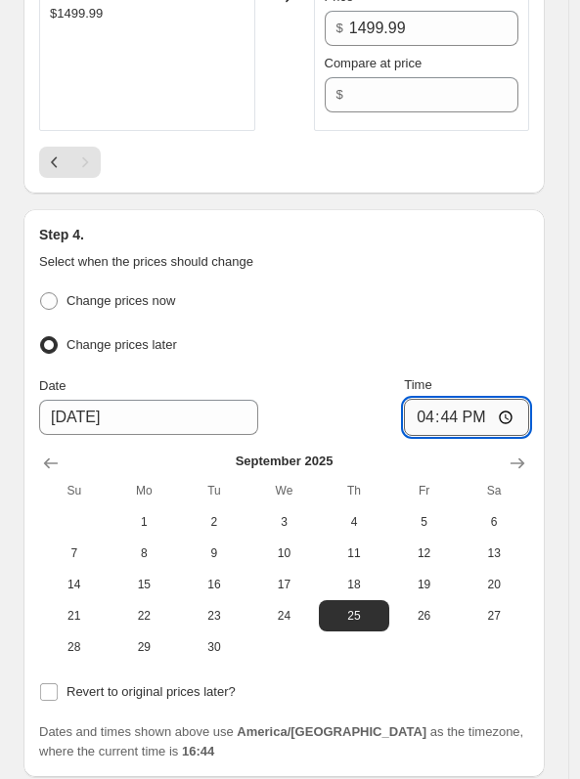
click at [489, 425] on input "16:44" at bounding box center [466, 417] width 125 height 37
click at [509, 419] on input "00:44" at bounding box center [466, 417] width 125 height 37
type input "00:00"
click at [443, 358] on div "Change prices later" at bounding box center [284, 346] width 490 height 28
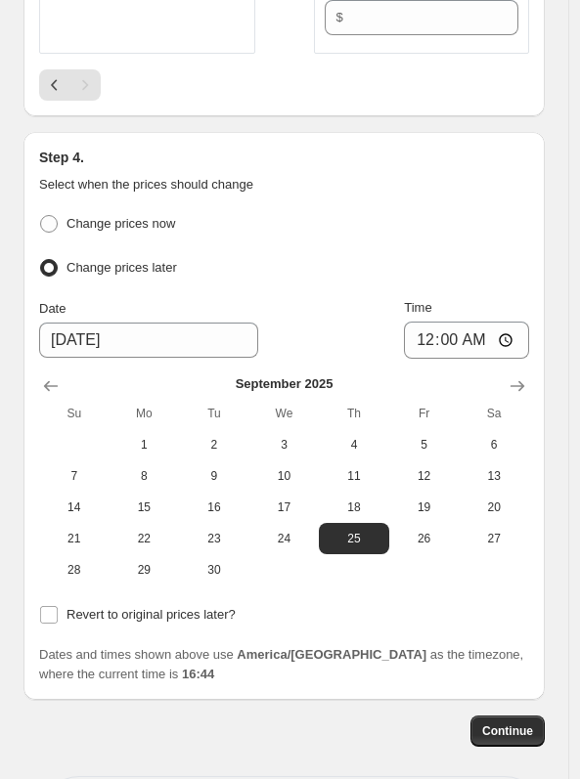
scroll to position [4991, 0]
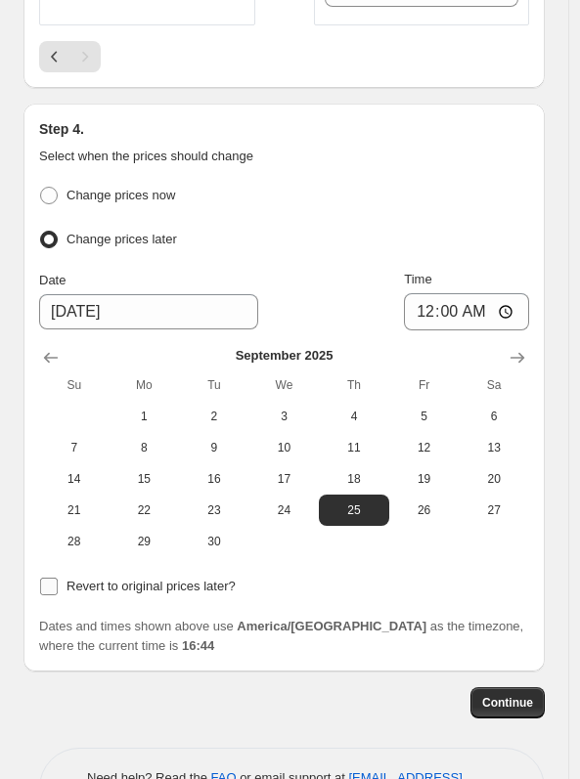
click at [48, 596] on input "Revert to original prices later?" at bounding box center [49, 587] width 18 height 18
checkbox input "true"
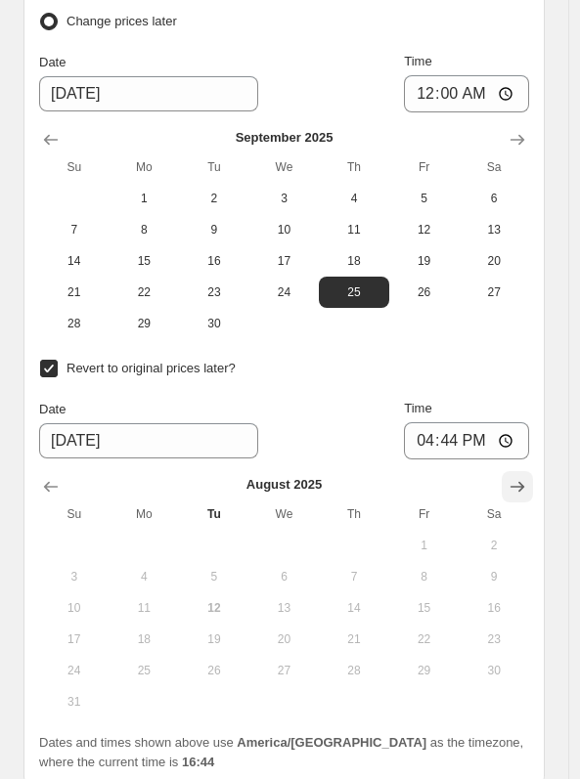
scroll to position [5226, 0]
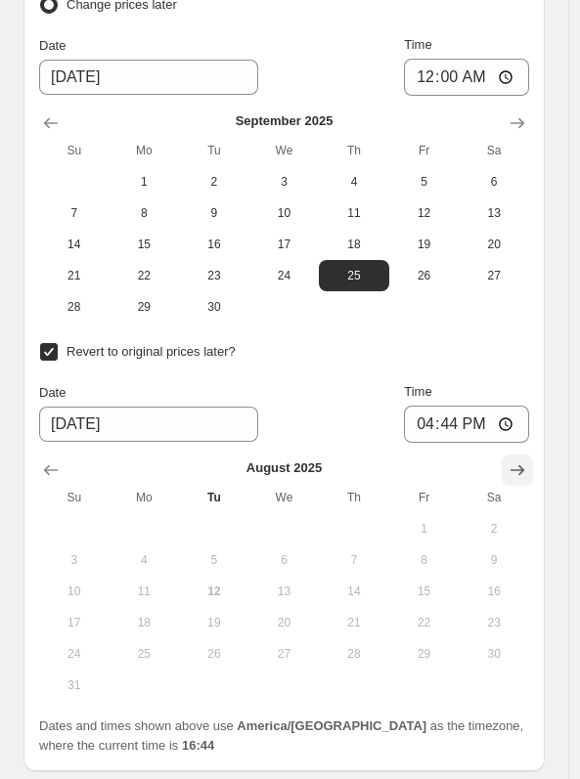
click at [533, 483] on button "Show next month, September 2025" at bounding box center [517, 470] width 31 height 31
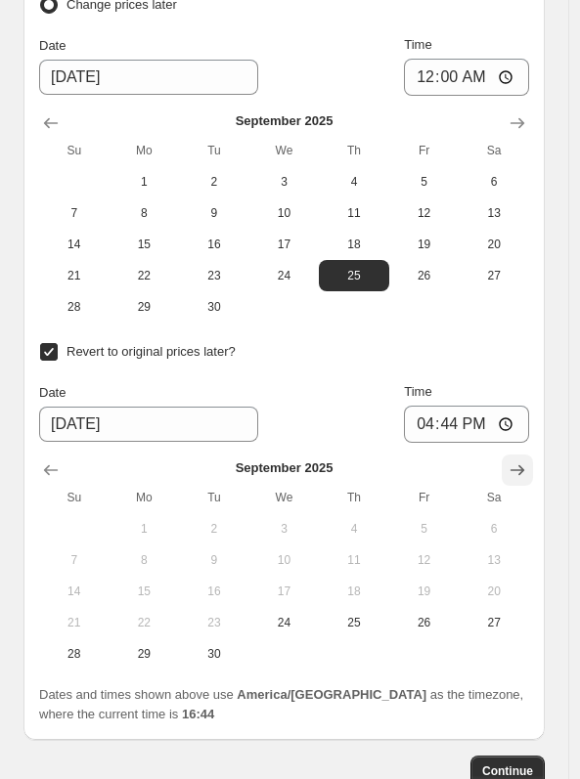
click at [527, 479] on icon "Show next month, October 2025" at bounding box center [518, 471] width 20 height 20
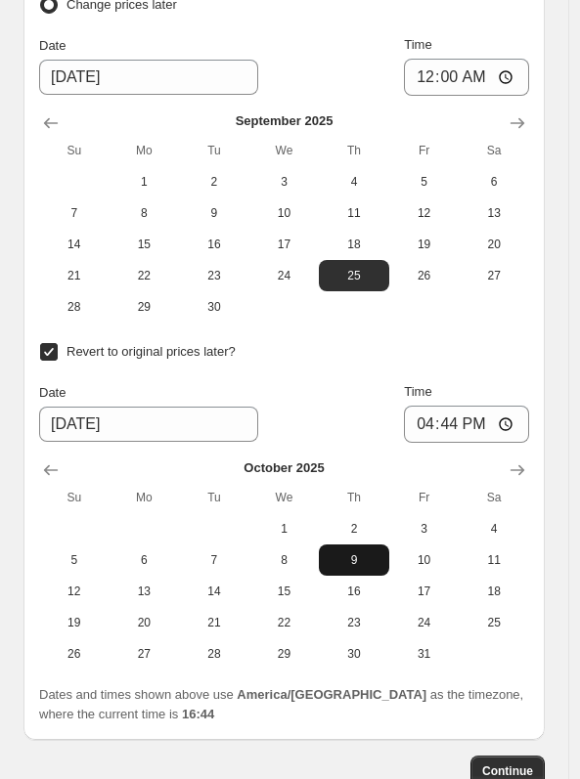
click at [360, 560] on button "9" at bounding box center [354, 560] width 70 height 31
type input "[DATE]"
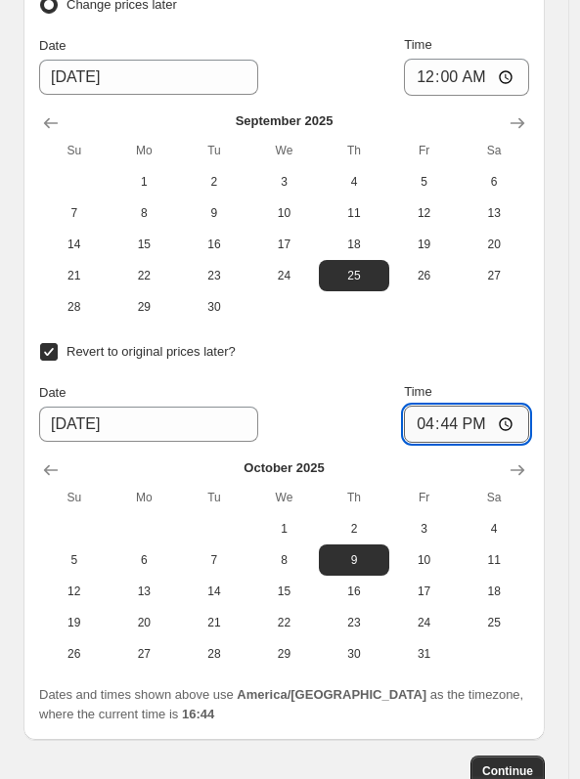
click at [490, 431] on input "16:44" at bounding box center [466, 424] width 125 height 37
type input "00:44"
click at [428, 567] on span "10" at bounding box center [424, 561] width 55 height 16
type input "[DATE]"
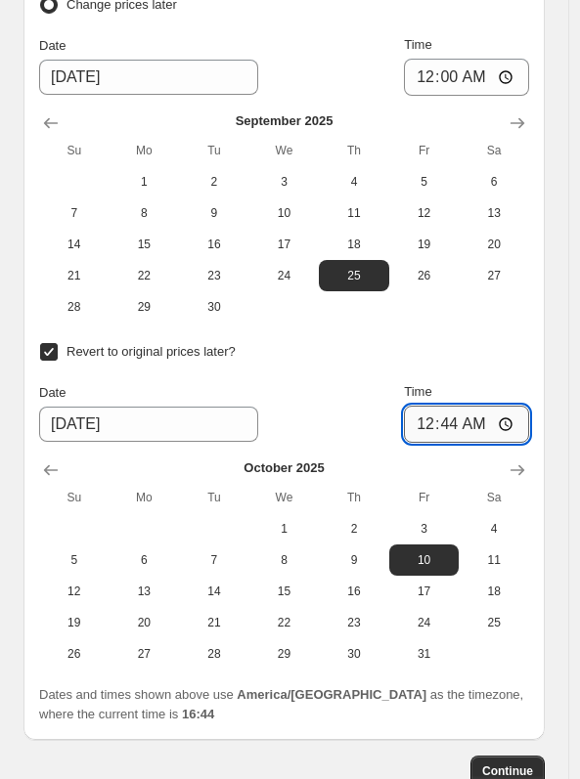
click at [503, 426] on input "00:44" at bounding box center [466, 424] width 125 height 37
click at [509, 443] on input "00:44" at bounding box center [466, 424] width 125 height 37
type input "00:00"
click at [423, 420] on div "Date [DATE] Time 00:00" at bounding box center [284, 412] width 490 height 61
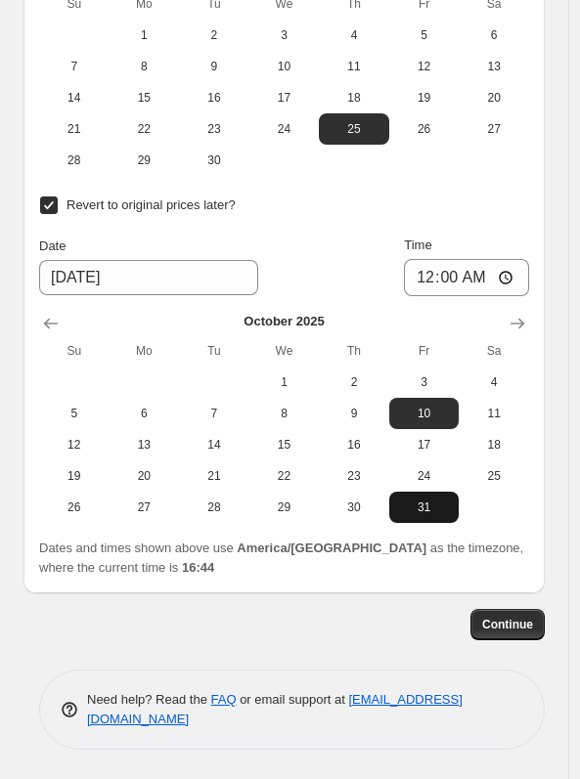
scroll to position [5383, 0]
click at [509, 625] on span "Continue" at bounding box center [507, 625] width 51 height 16
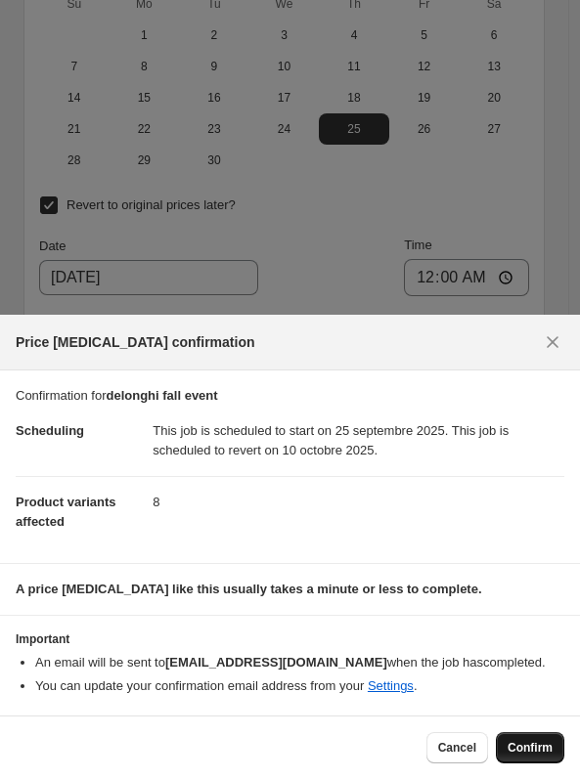
click at [534, 743] on span "Confirm" at bounding box center [530, 748] width 45 height 16
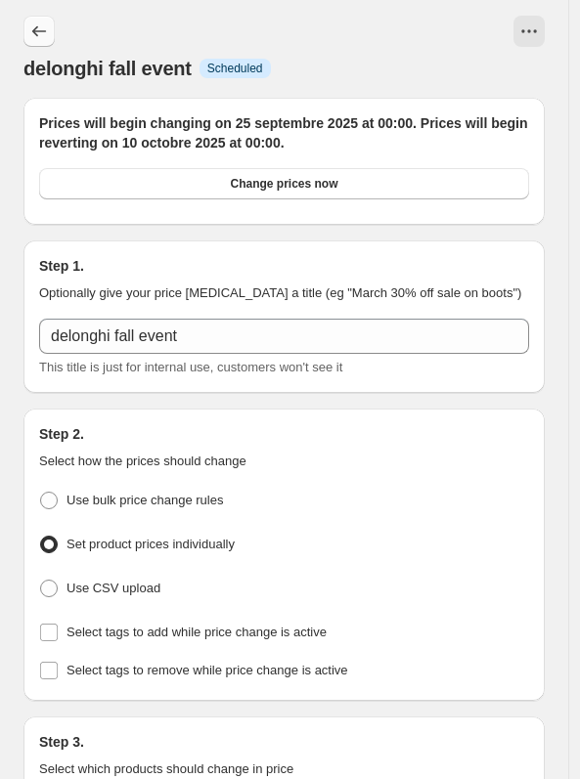
click at [45, 22] on button "Price change jobs" at bounding box center [38, 31] width 31 height 31
